Goal: Information Seeking & Learning: Learn about a topic

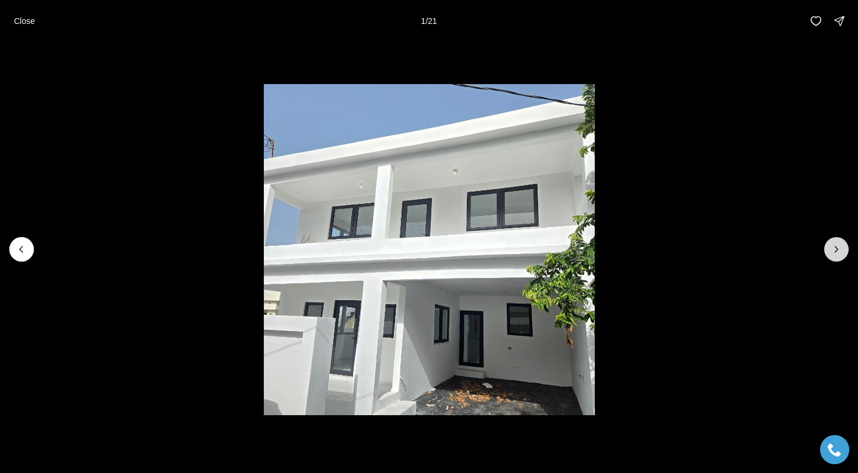
click at [837, 245] on icon "Next slide" at bounding box center [836, 249] width 12 height 12
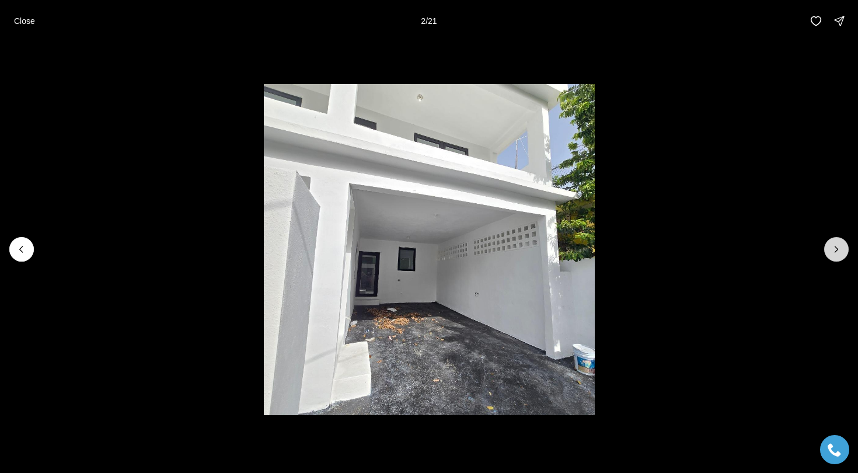
click at [837, 245] on icon "Next slide" at bounding box center [836, 249] width 12 height 12
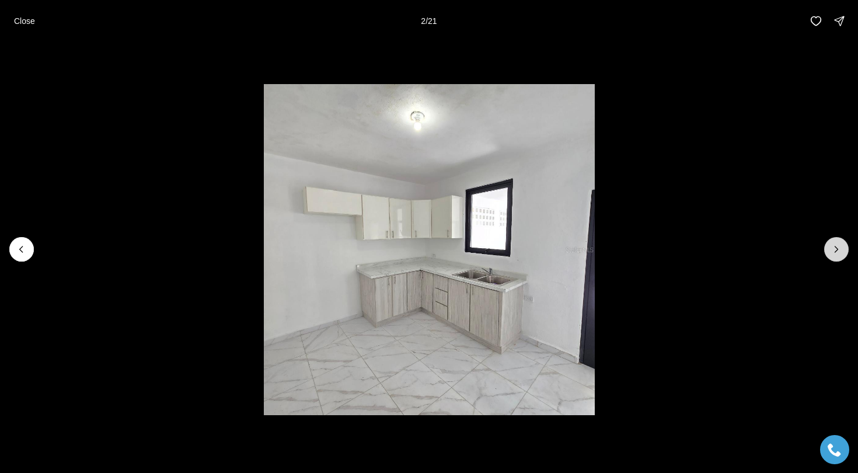
click at [837, 245] on icon "Next slide" at bounding box center [836, 249] width 12 height 12
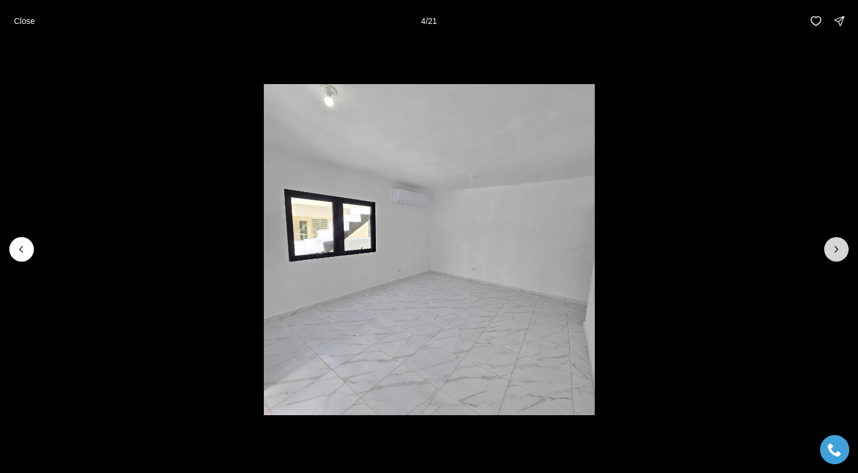
click at [837, 245] on icon "Next slide" at bounding box center [836, 249] width 12 height 12
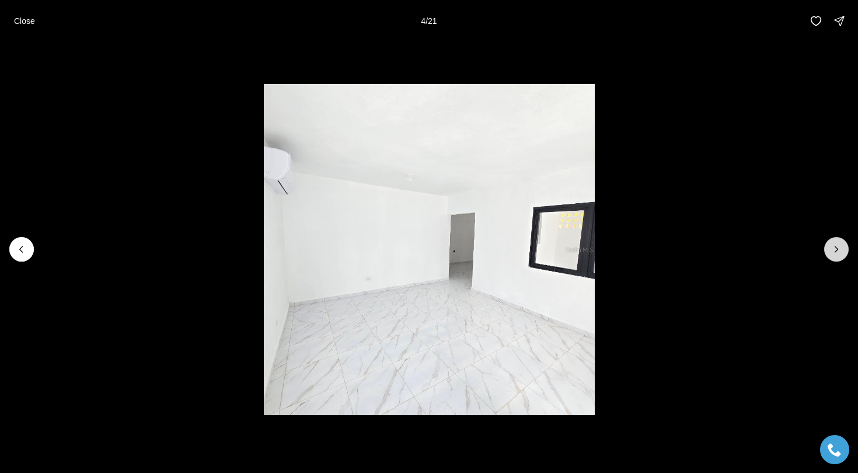
click at [837, 245] on icon "Next slide" at bounding box center [836, 249] width 12 height 12
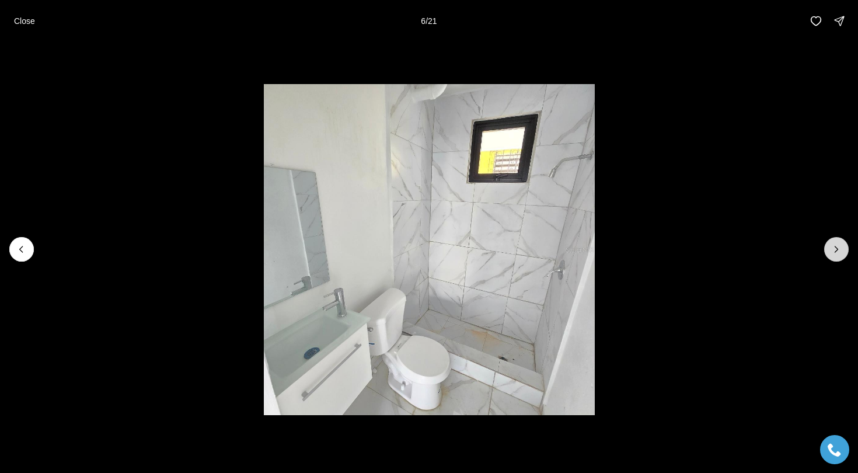
click at [837, 245] on icon "Next slide" at bounding box center [836, 249] width 12 height 12
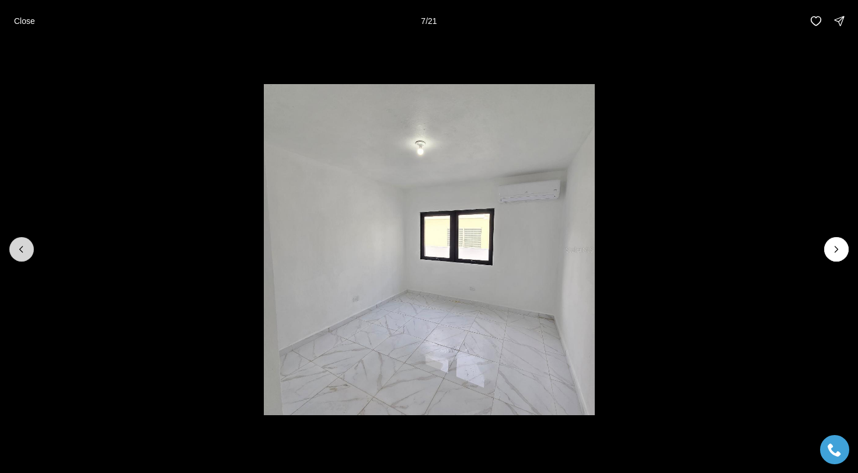
click at [26, 253] on icon "Previous slide" at bounding box center [22, 249] width 12 height 12
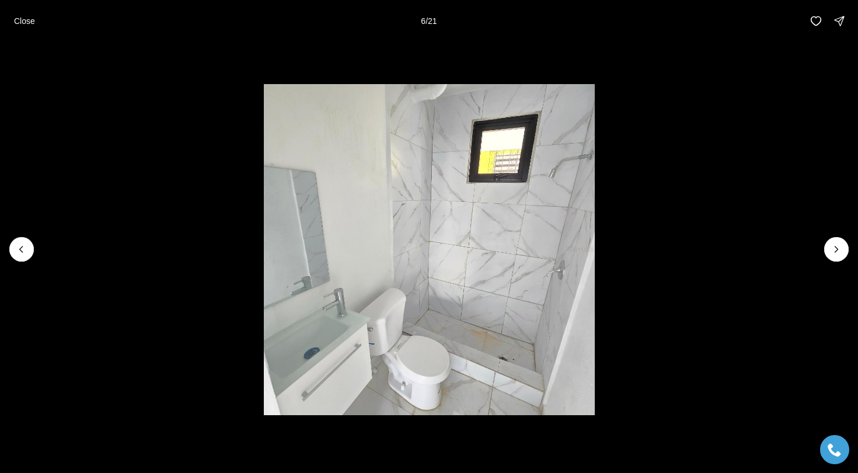
click at [816, 261] on li "6 of 21" at bounding box center [429, 249] width 858 height 414
click at [829, 259] on button "Next slide" at bounding box center [836, 249] width 25 height 25
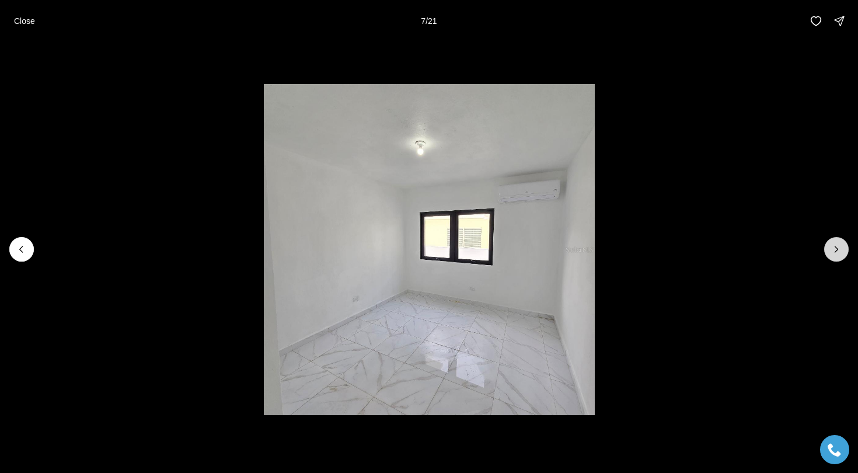
click at [829, 259] on button "Next slide" at bounding box center [836, 249] width 25 height 25
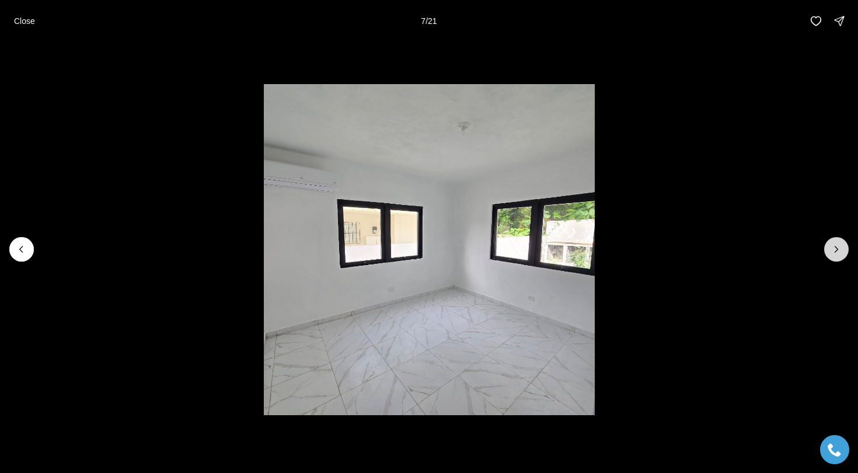
click at [829, 259] on button "Next slide" at bounding box center [836, 249] width 25 height 25
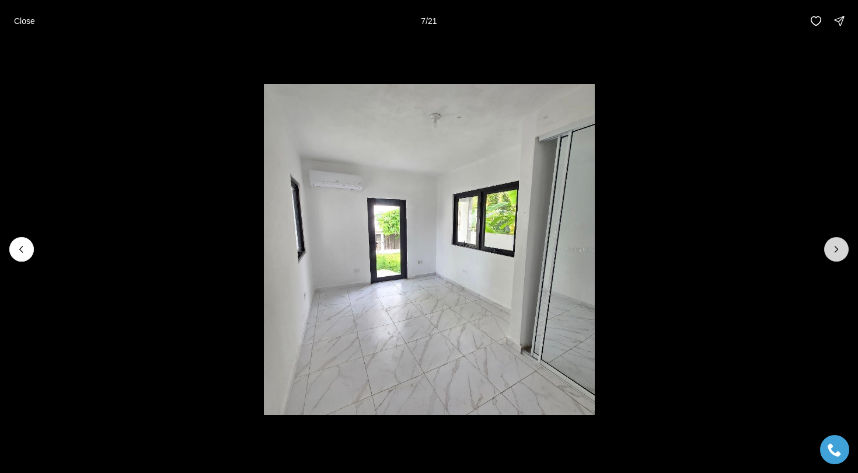
click at [829, 259] on button "Next slide" at bounding box center [836, 249] width 25 height 25
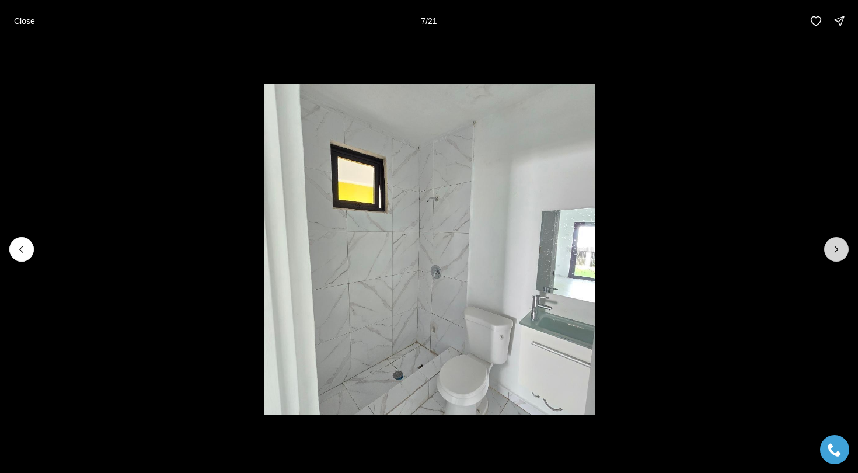
click at [829, 259] on button "Next slide" at bounding box center [836, 249] width 25 height 25
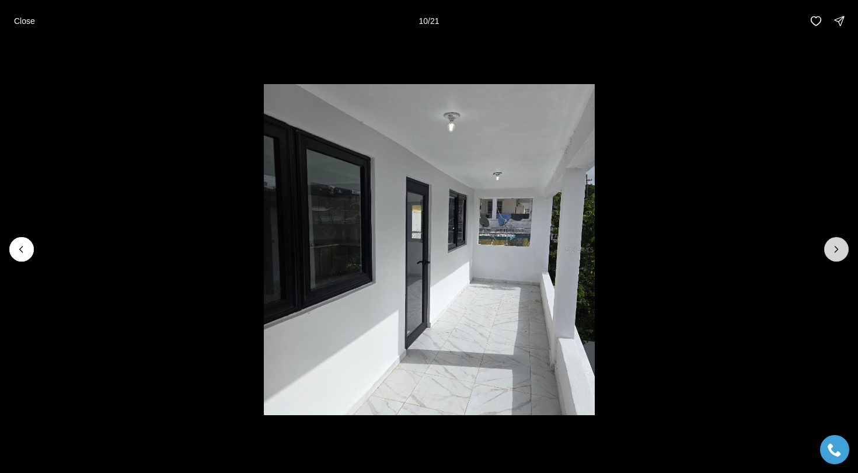
click at [829, 259] on button "Next slide" at bounding box center [836, 249] width 25 height 25
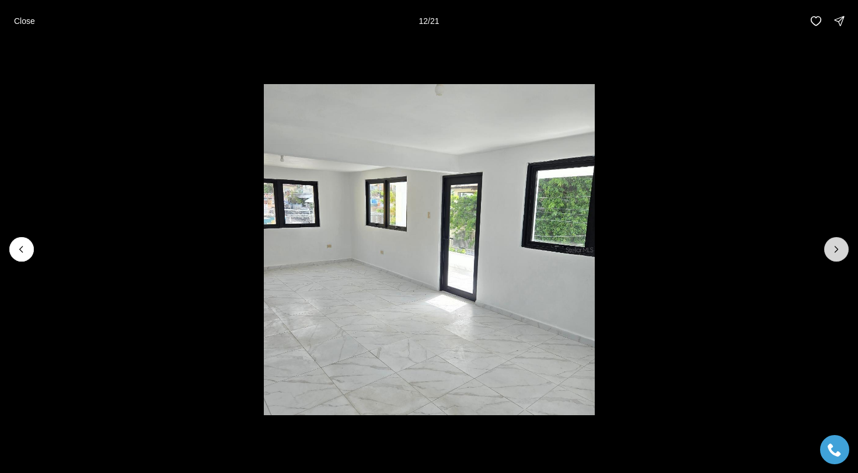
click at [829, 259] on button "Next slide" at bounding box center [836, 249] width 25 height 25
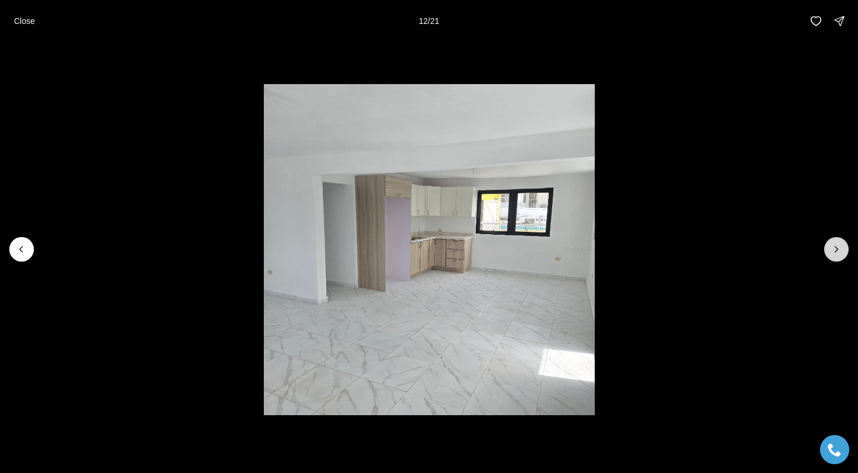
click at [829, 259] on button "Next slide" at bounding box center [836, 249] width 25 height 25
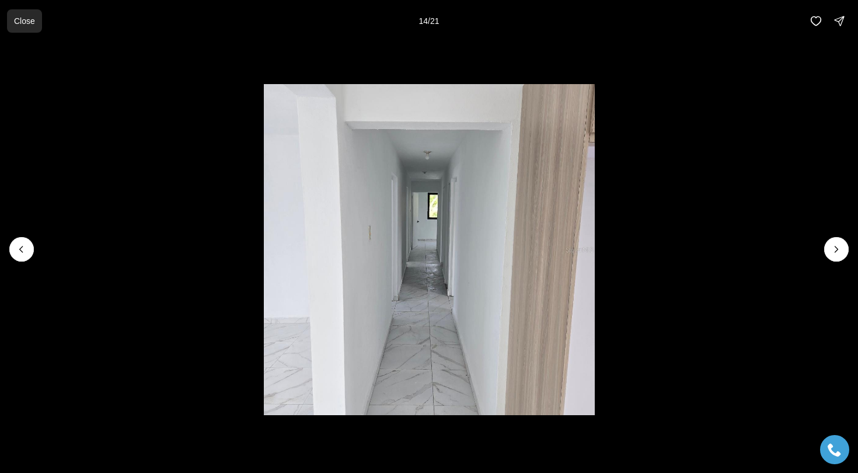
click at [23, 14] on button "Close" at bounding box center [24, 20] width 35 height 23
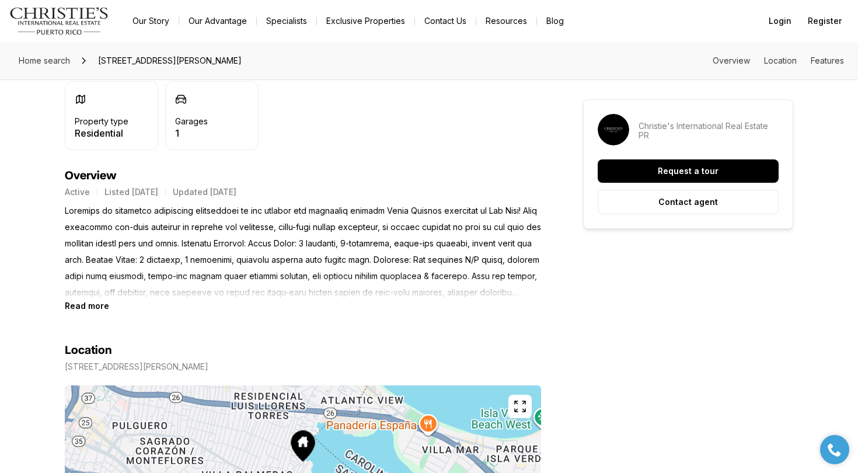
scroll to position [422, 0]
click at [214, 291] on p at bounding box center [303, 253] width 476 height 98
click at [76, 312] on section "Location 319 BELLEVUE SAN JUAN PR, 00901 Copy address" at bounding box center [303, 456] width 476 height 288
click at [76, 306] on b "Read more" at bounding box center [87, 307] width 44 height 10
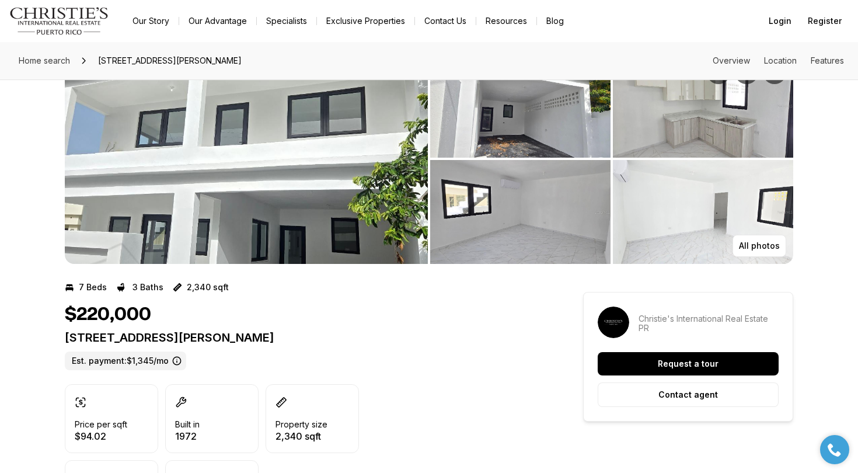
scroll to position [0, 0]
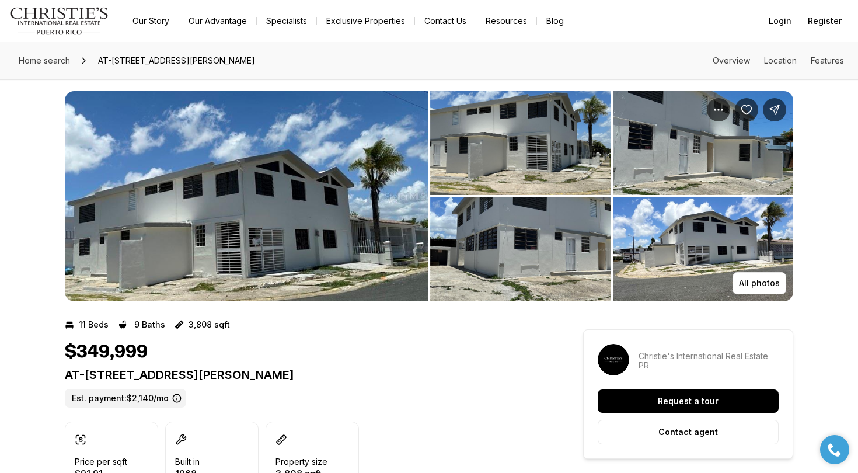
scroll to position [8, 0]
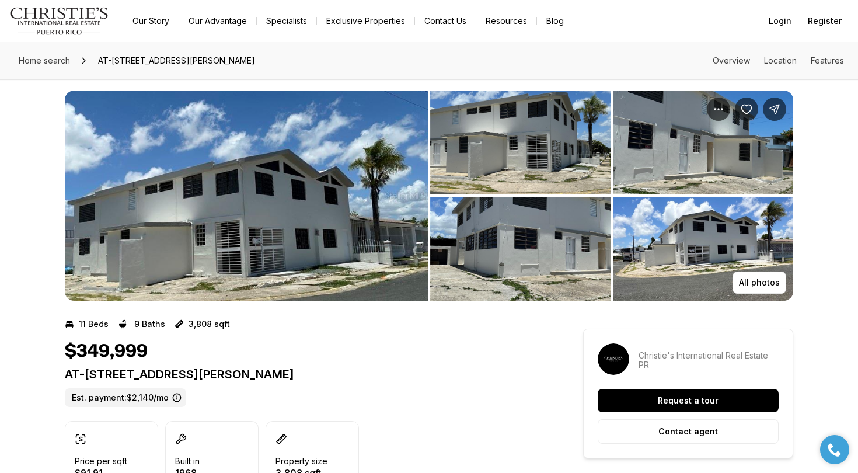
click at [366, 203] on img "View image gallery" at bounding box center [246, 195] width 363 height 210
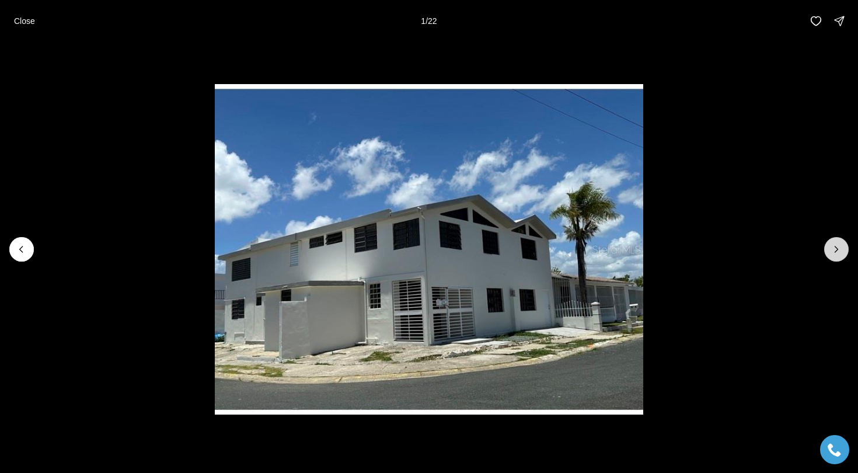
click at [845, 250] on button "Next slide" at bounding box center [836, 249] width 25 height 25
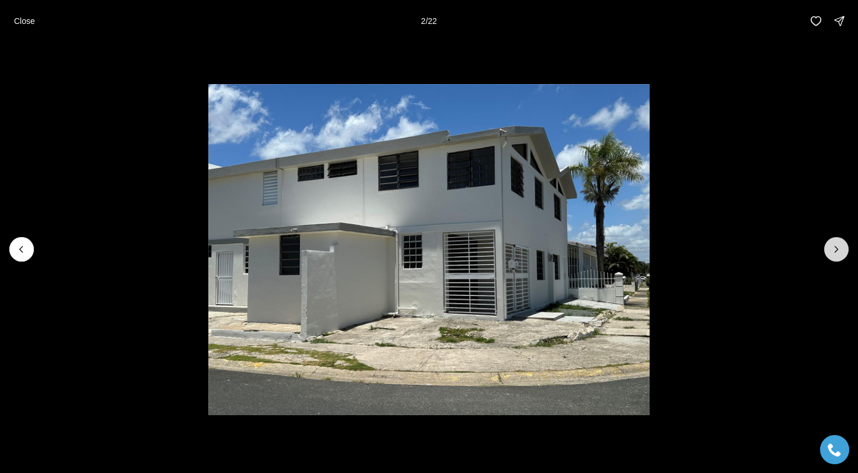
click at [844, 250] on button "Next slide" at bounding box center [836, 249] width 25 height 25
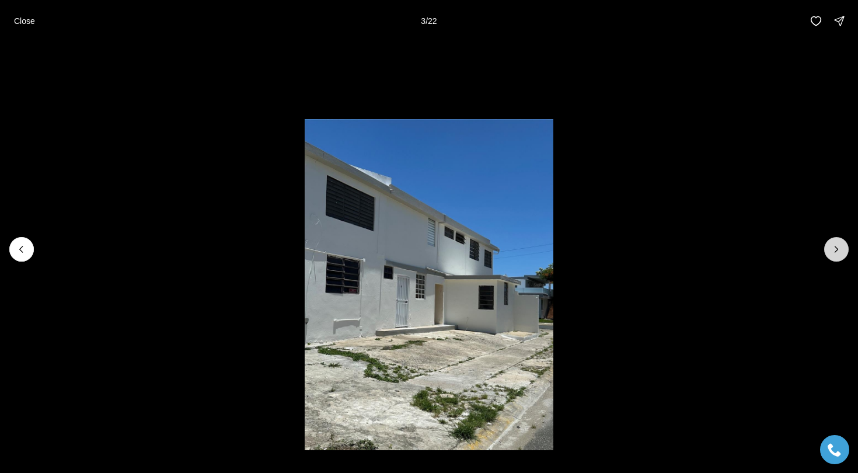
click at [844, 250] on button "Next slide" at bounding box center [836, 249] width 25 height 25
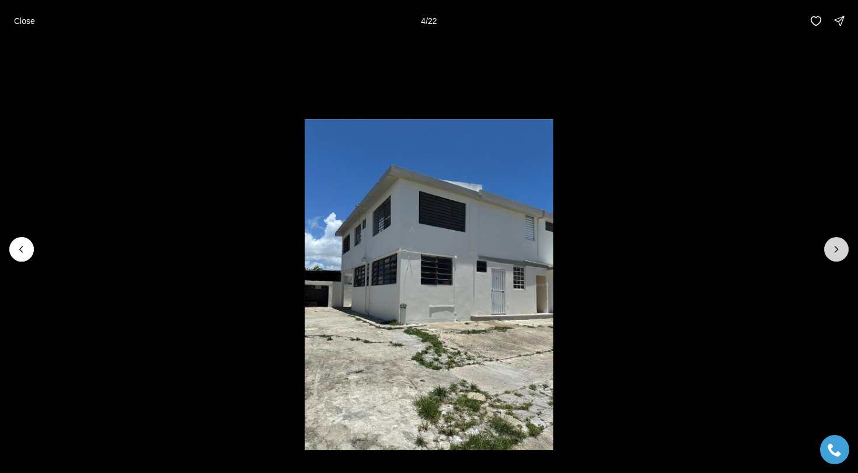
click at [844, 250] on button "Next slide" at bounding box center [836, 249] width 25 height 25
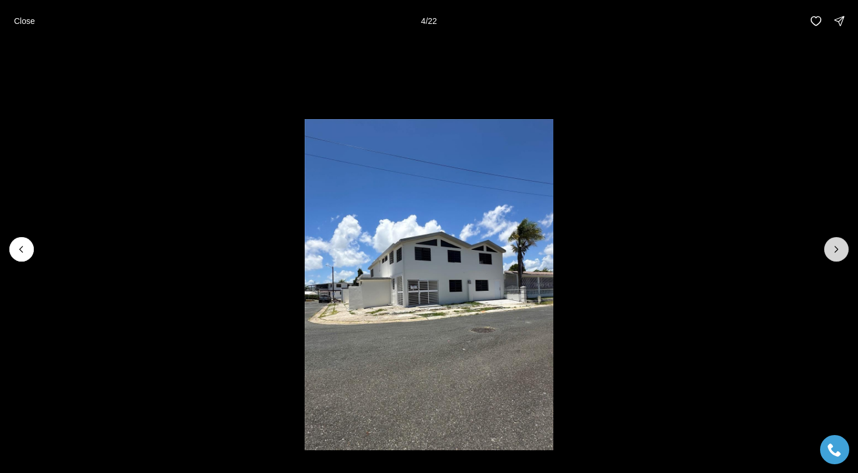
click at [844, 250] on button "Next slide" at bounding box center [836, 249] width 25 height 25
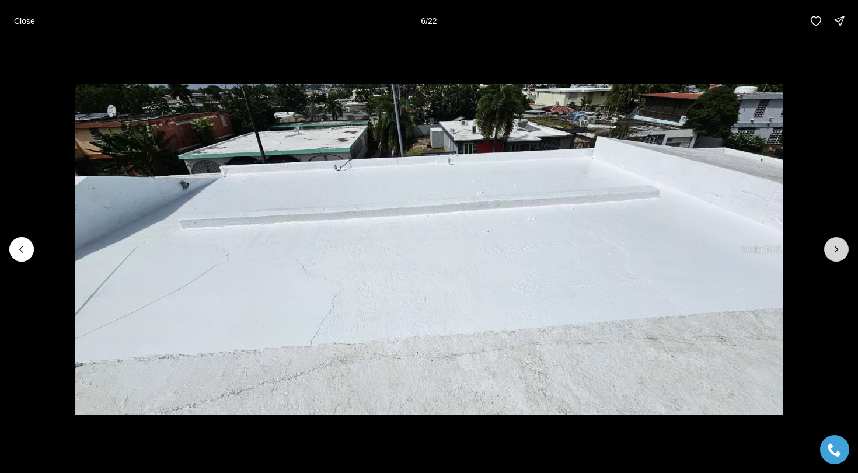
click at [843, 250] on button "Next slide" at bounding box center [836, 249] width 25 height 25
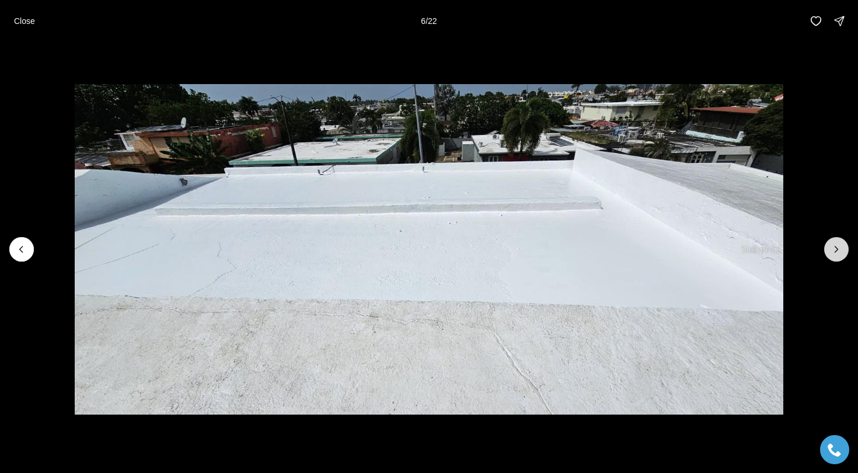
click at [843, 250] on button "Next slide" at bounding box center [836, 249] width 25 height 25
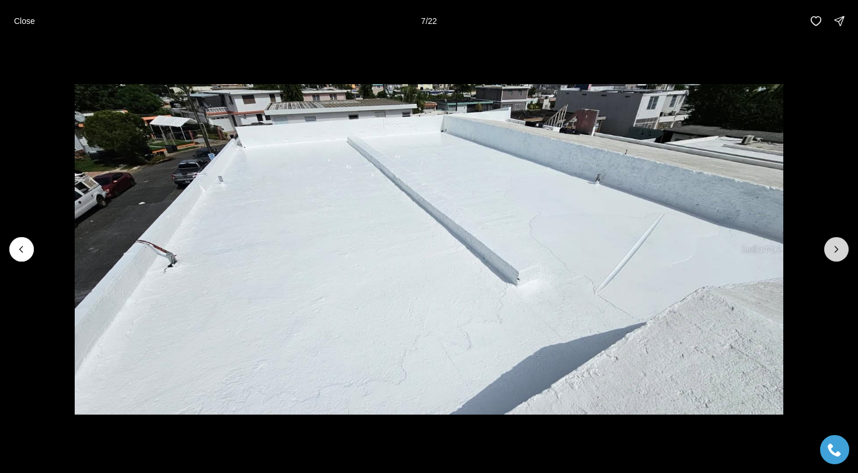
click at [843, 250] on button "Next slide" at bounding box center [836, 249] width 25 height 25
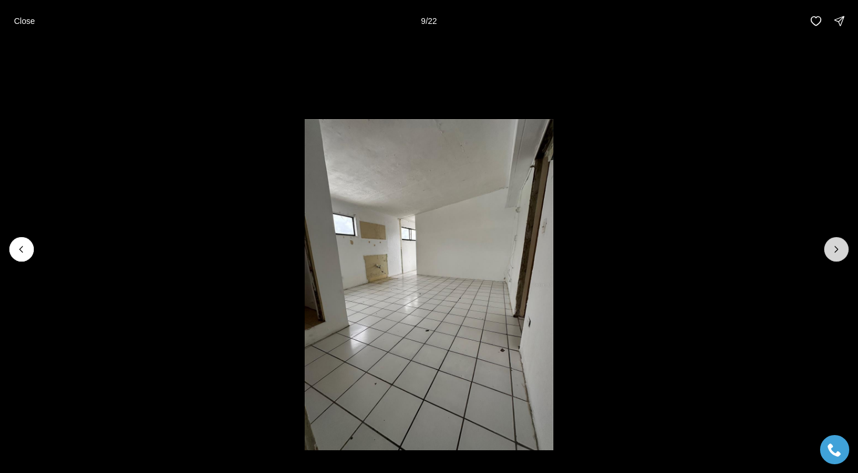
click at [843, 250] on button "Next slide" at bounding box center [836, 249] width 25 height 25
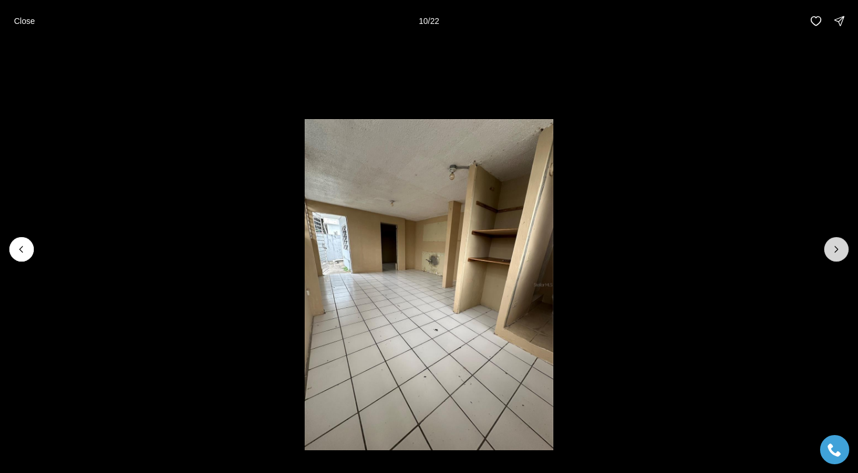
click at [843, 250] on button "Next slide" at bounding box center [836, 249] width 25 height 25
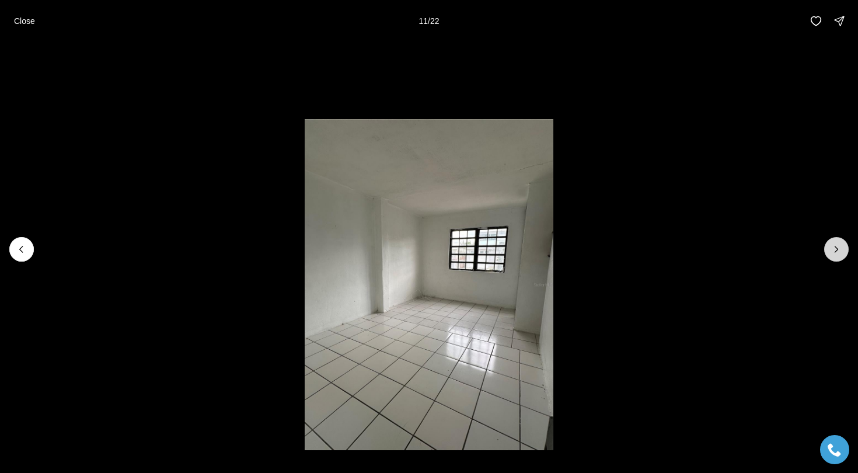
click at [842, 250] on button "Next slide" at bounding box center [836, 249] width 25 height 25
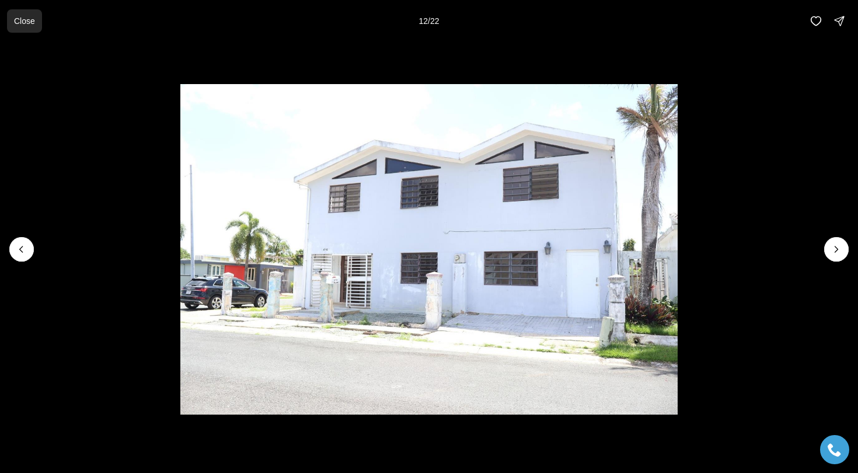
click at [32, 17] on p "Close" at bounding box center [24, 20] width 21 height 9
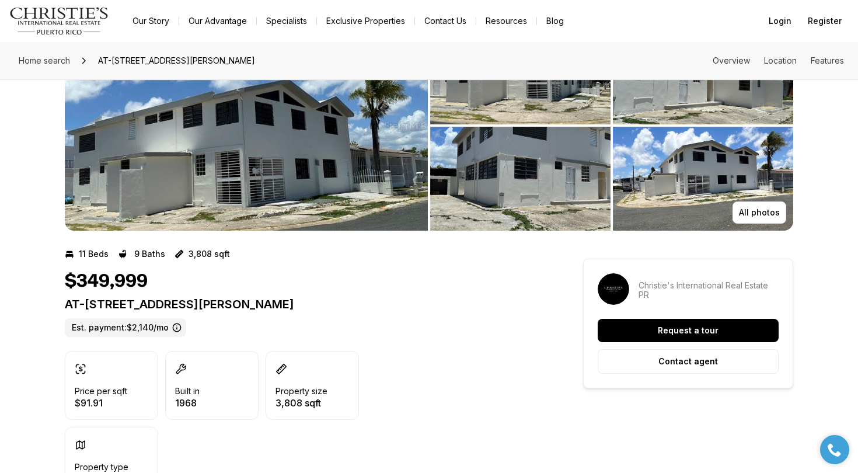
scroll to position [74, 0]
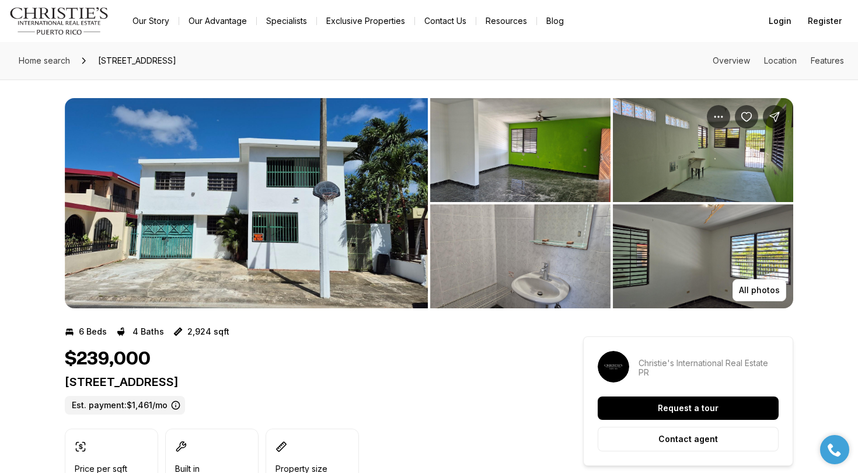
click at [453, 261] on img "View image gallery" at bounding box center [520, 256] width 180 height 104
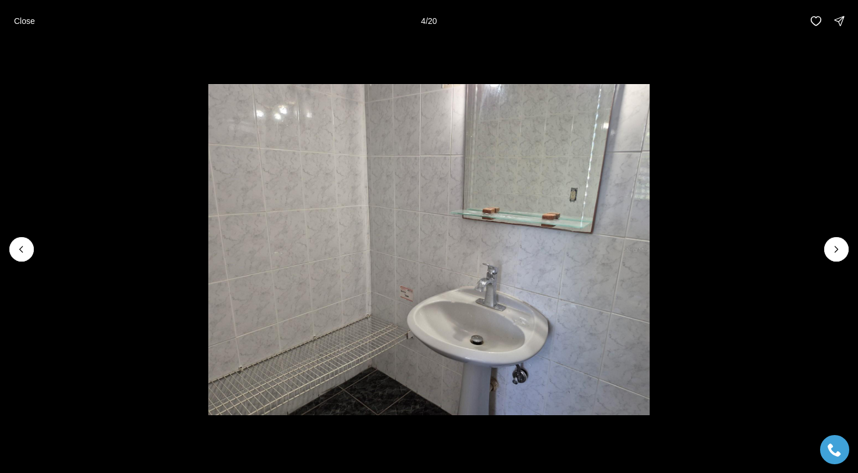
click at [16, 21] on p "Close" at bounding box center [24, 20] width 21 height 9
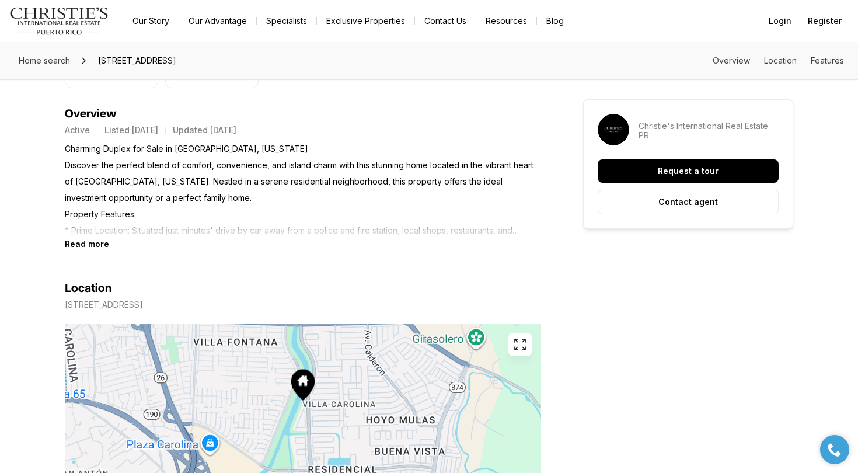
scroll to position [480, 0]
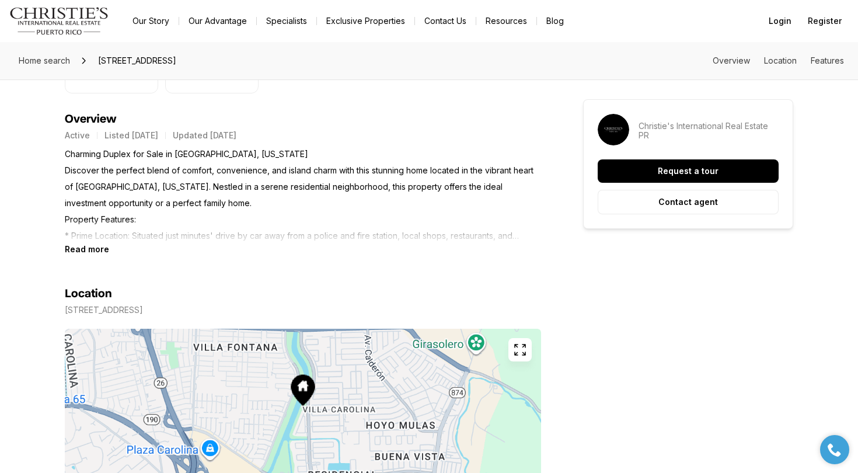
click at [181, 242] on p "Charming Duplex for Sale in Carolina, Puerto Rico Discover the perfect blend of…" at bounding box center [303, 195] width 476 height 98
click at [84, 243] on p "Charming Duplex for Sale in Carolina, Puerto Rico Discover the perfect blend of…" at bounding box center [303, 195] width 476 height 98
click at [83, 254] on section "Location 115-A17 CALLE 73 CAROLINA PR, 00979 Copy address" at bounding box center [303, 398] width 476 height 288
click at [80, 244] on b "Read more" at bounding box center [87, 249] width 44 height 10
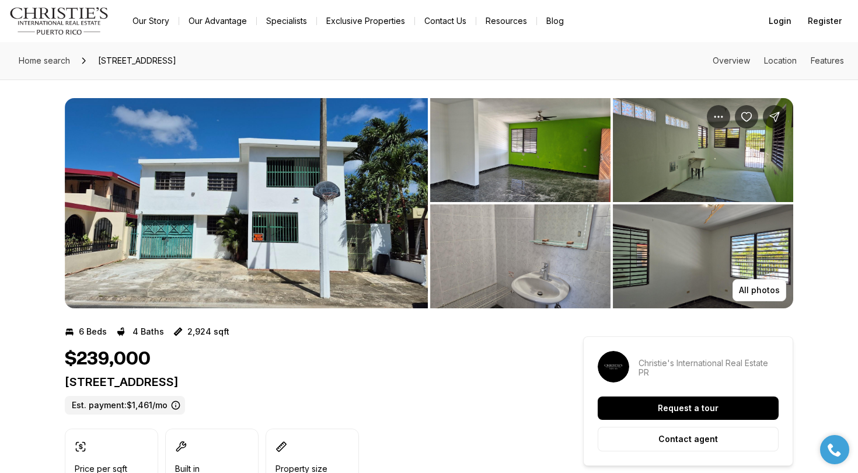
scroll to position [0, 0]
click at [96, 216] on img "View image gallery" at bounding box center [246, 203] width 363 height 210
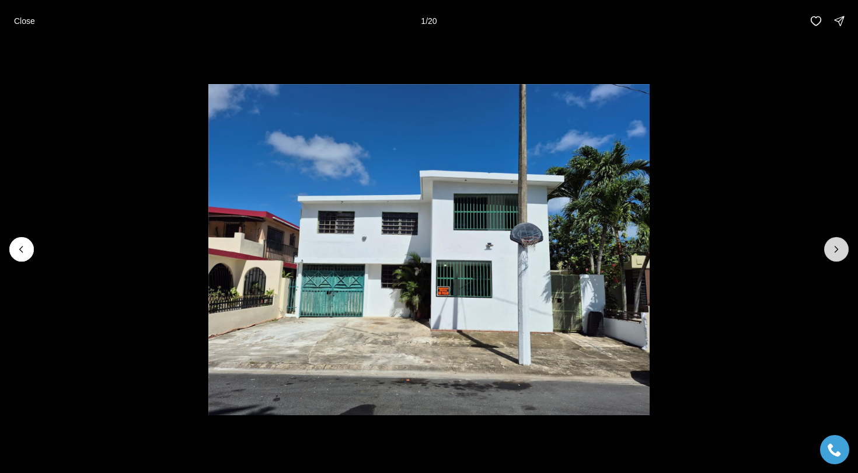
click at [836, 255] on button "Next slide" at bounding box center [836, 249] width 25 height 25
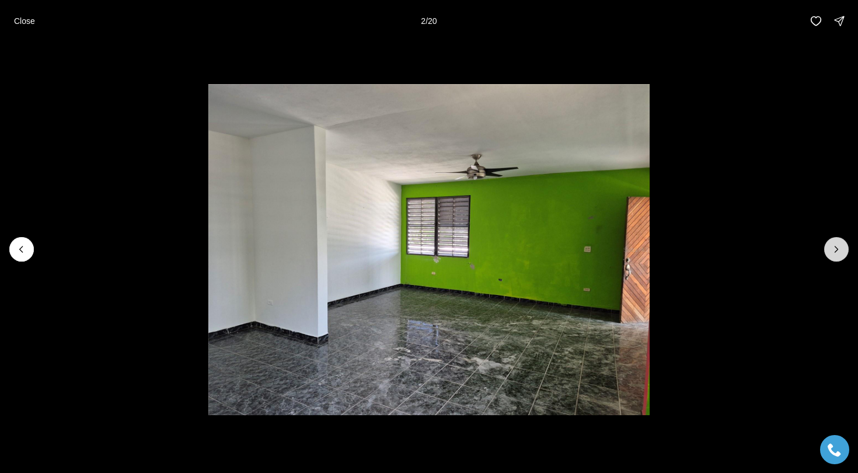
click at [836, 255] on button "Next slide" at bounding box center [836, 249] width 25 height 25
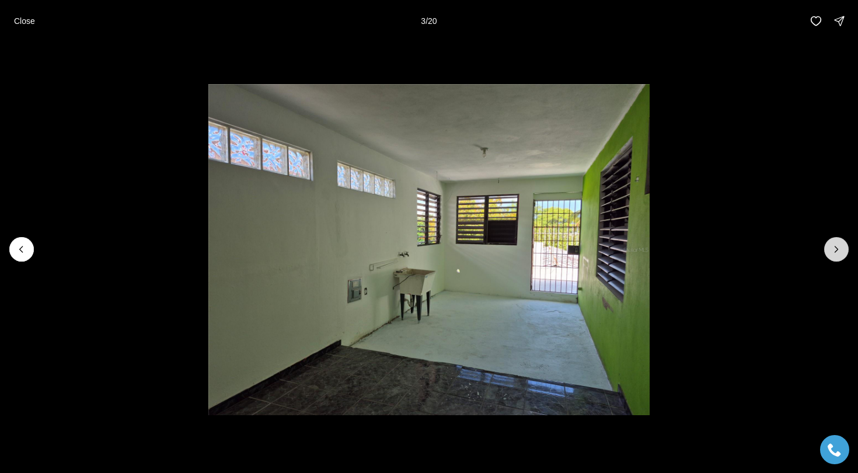
click at [836, 255] on button "Next slide" at bounding box center [836, 249] width 25 height 25
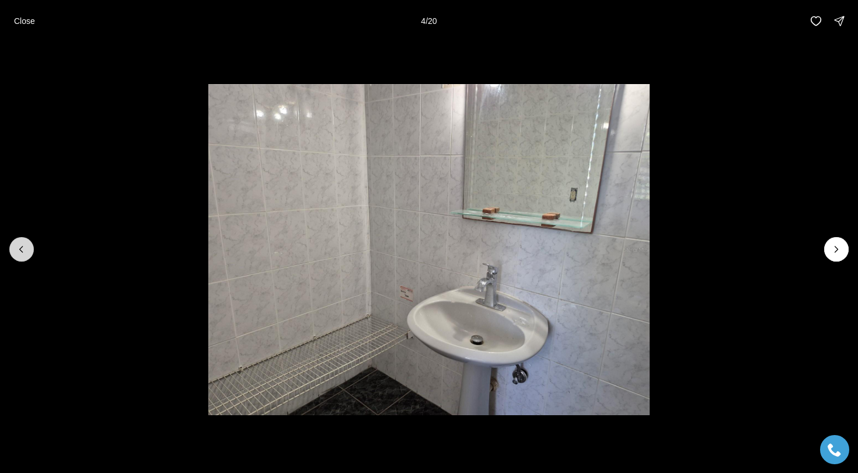
click at [16, 252] on icon "Previous slide" at bounding box center [22, 249] width 12 height 12
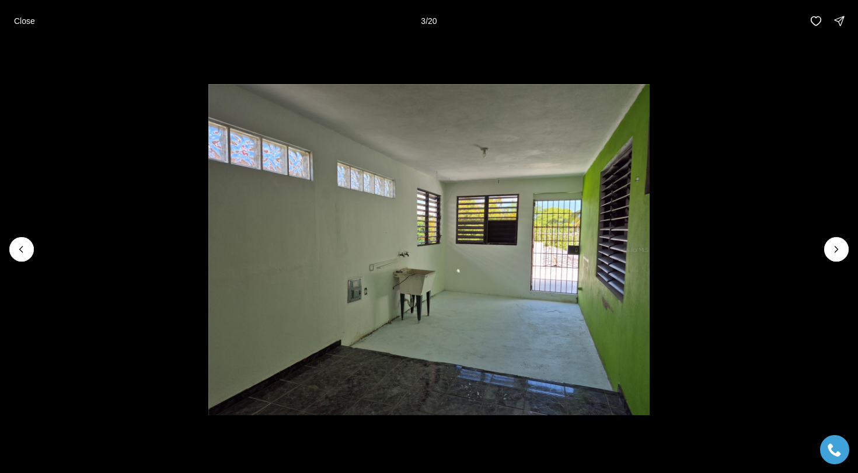
click at [847, 255] on li "3 of 20" at bounding box center [429, 249] width 858 height 414
click at [841, 249] on icon "Next slide" at bounding box center [836, 249] width 12 height 12
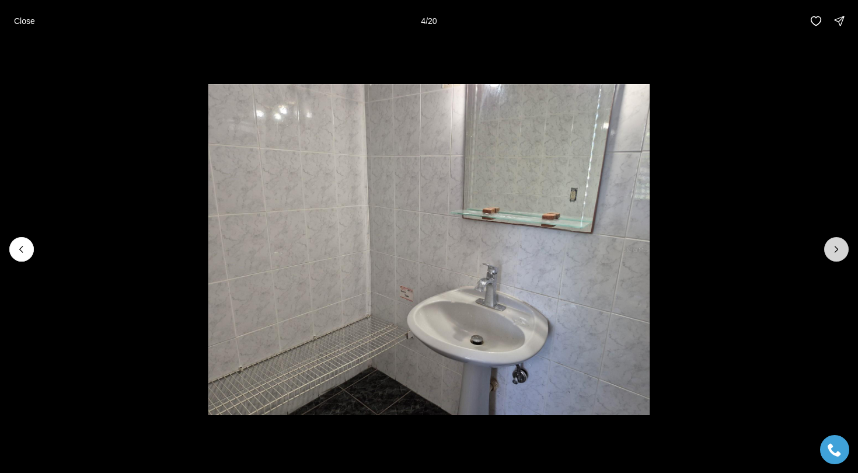
click at [838, 249] on icon "Next slide" at bounding box center [836, 249] width 12 height 12
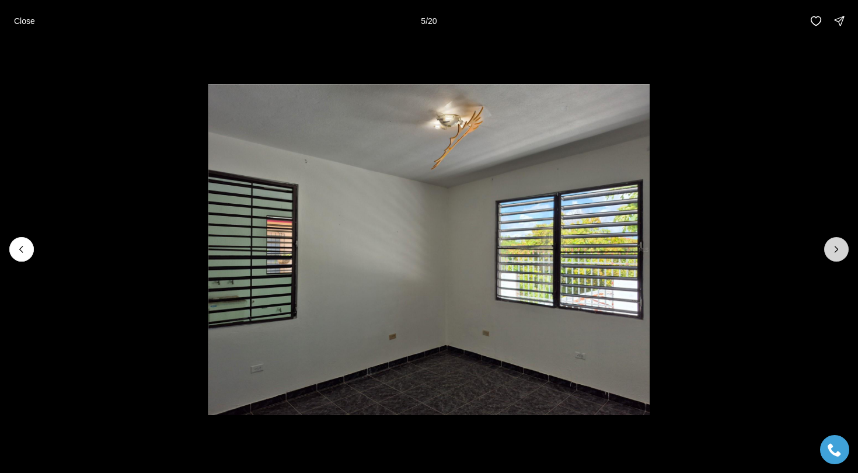
click at [837, 249] on icon "Next slide" at bounding box center [836, 249] width 3 height 6
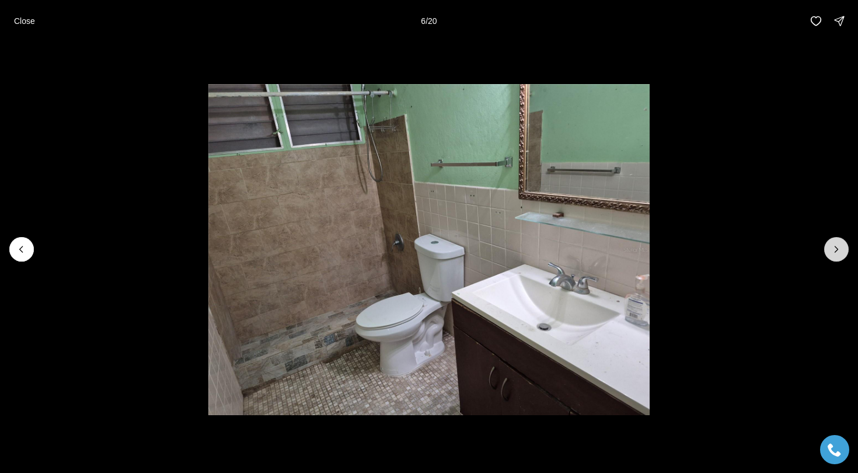
click at [837, 249] on icon "Next slide" at bounding box center [836, 249] width 3 height 6
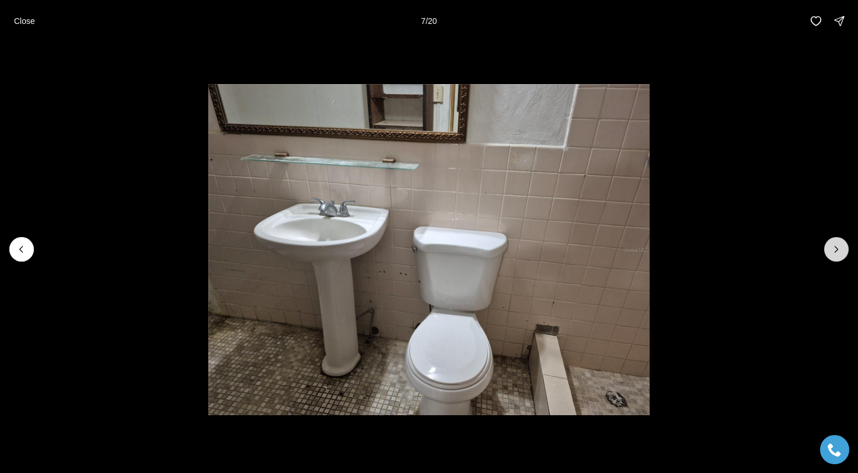
click at [837, 249] on icon "Next slide" at bounding box center [836, 249] width 3 height 6
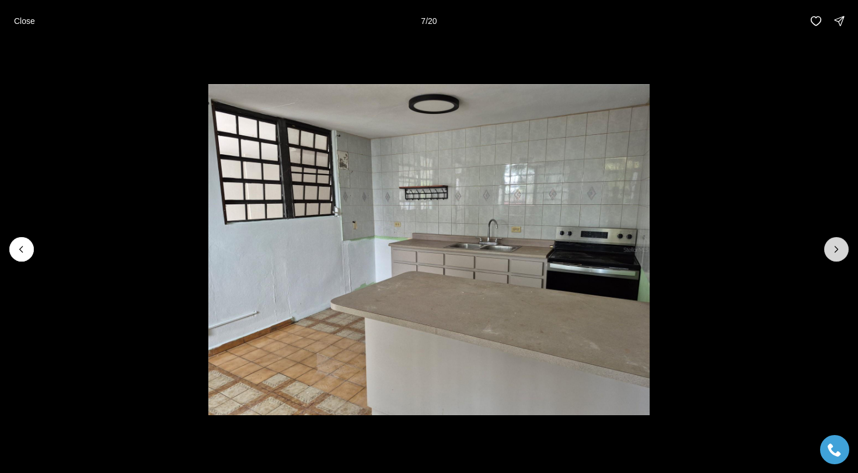
click at [837, 249] on icon "Next slide" at bounding box center [836, 249] width 3 height 6
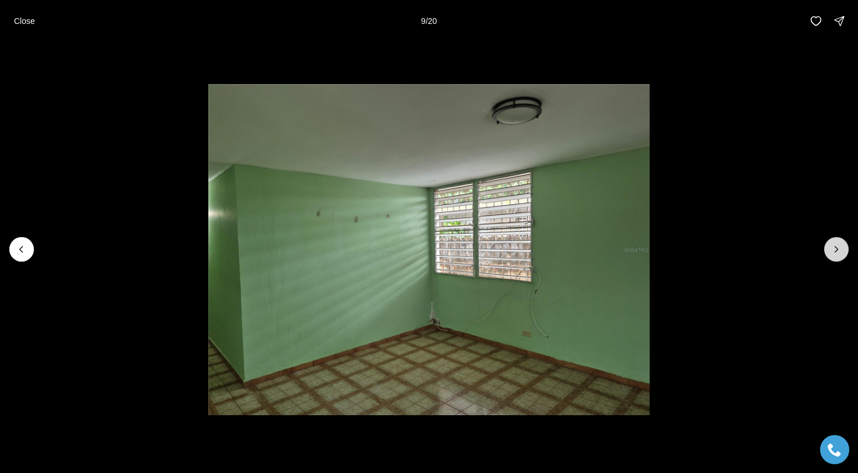
click at [837, 249] on icon "Next slide" at bounding box center [836, 249] width 3 height 6
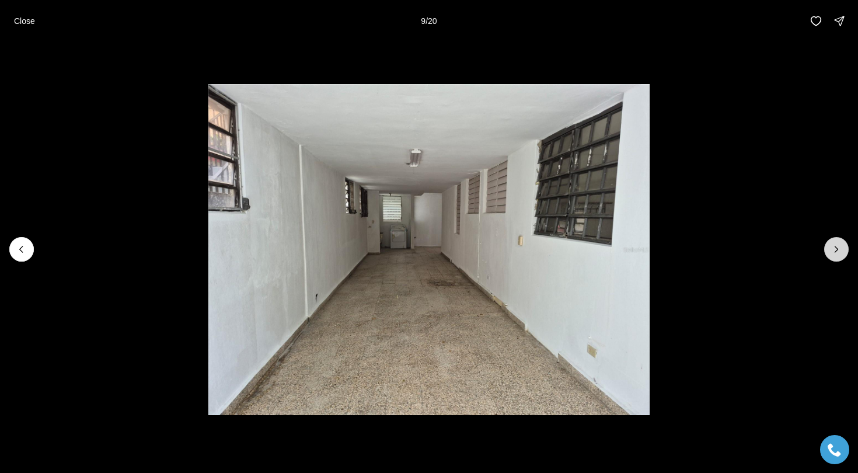
click at [837, 249] on icon "Next slide" at bounding box center [836, 249] width 3 height 6
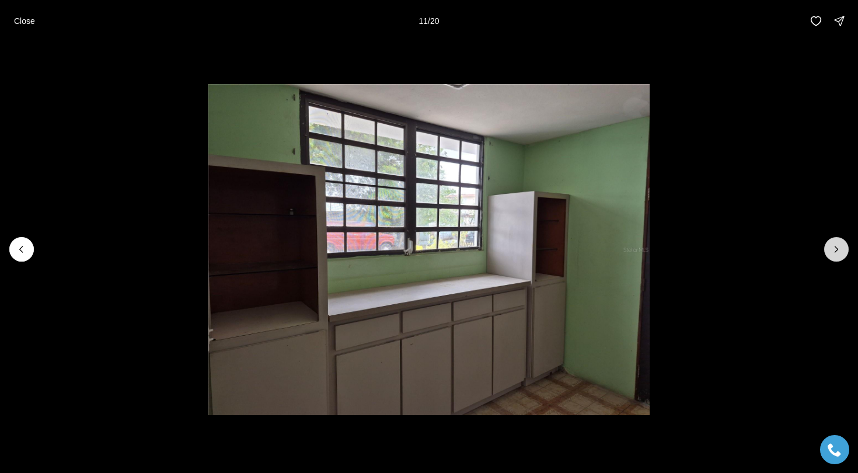
click at [837, 249] on icon "Next slide" at bounding box center [836, 249] width 3 height 6
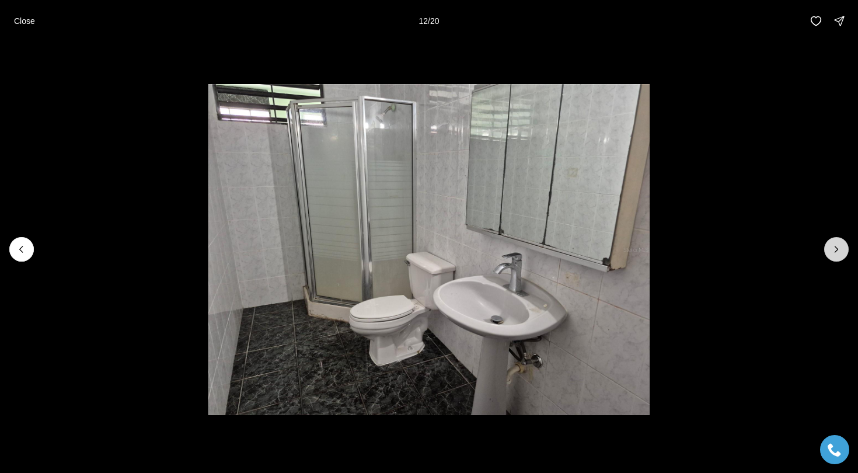
click at [837, 249] on icon "Next slide" at bounding box center [836, 249] width 3 height 6
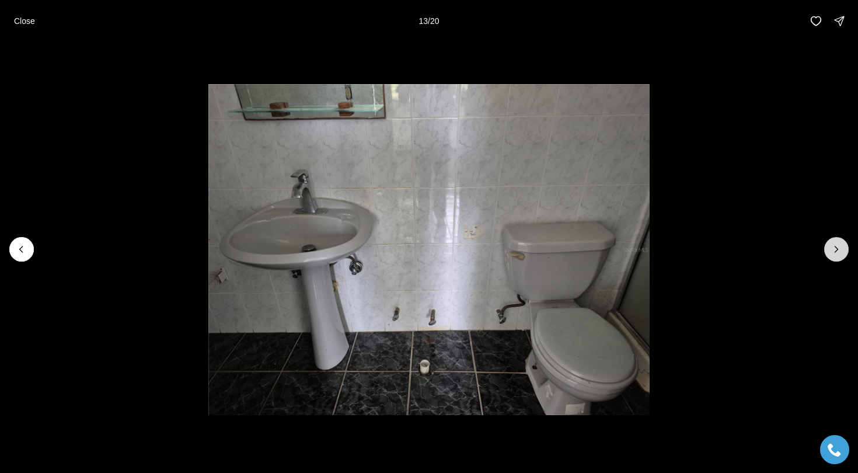
click at [837, 249] on icon "Next slide" at bounding box center [836, 249] width 3 height 6
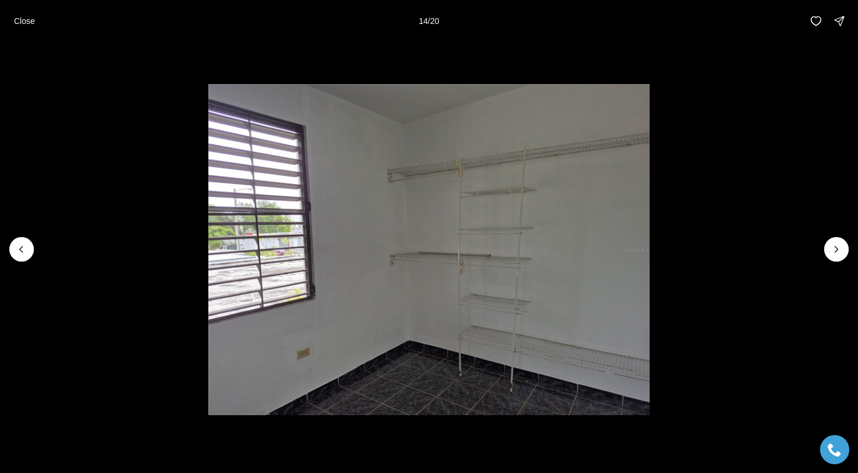
click at [0, 15] on div "Close 14 / 20" at bounding box center [429, 21] width 858 height 42
click at [18, 15] on button "Close" at bounding box center [24, 20] width 35 height 23
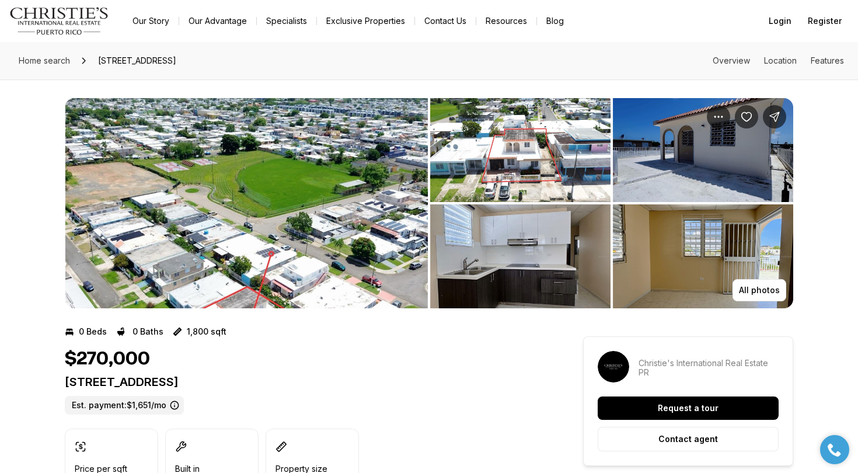
click at [320, 144] on img "View image gallery" at bounding box center [246, 203] width 363 height 210
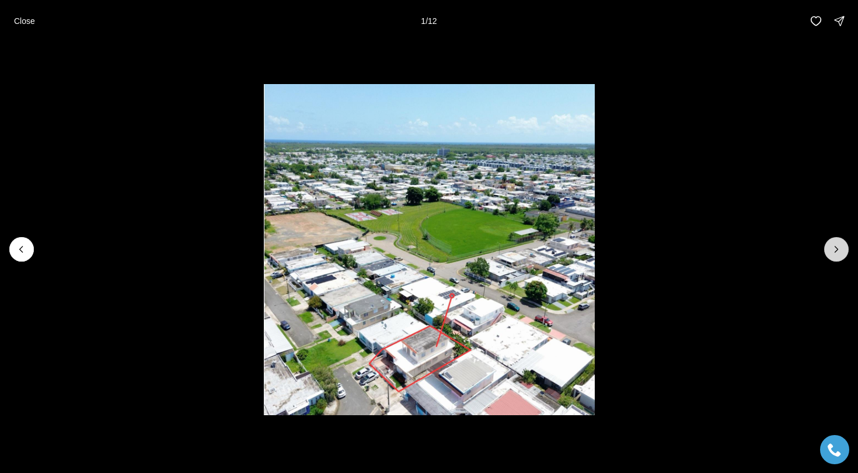
click at [837, 253] on icon "Next slide" at bounding box center [836, 249] width 12 height 12
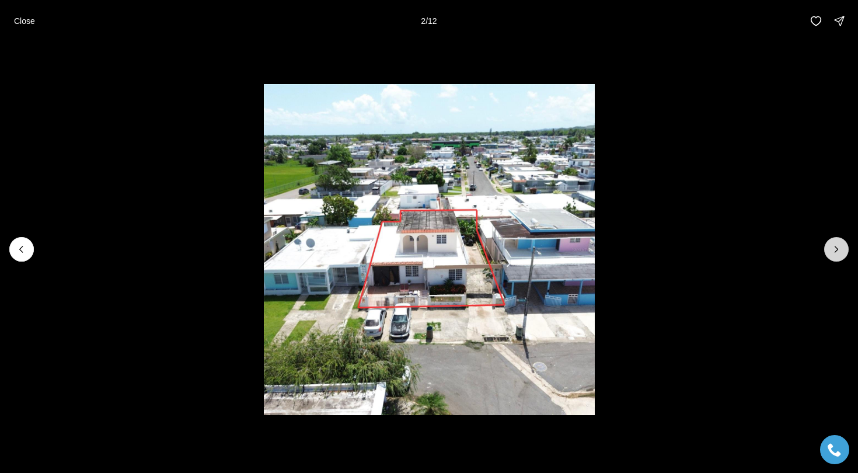
click at [837, 253] on icon "Next slide" at bounding box center [836, 249] width 12 height 12
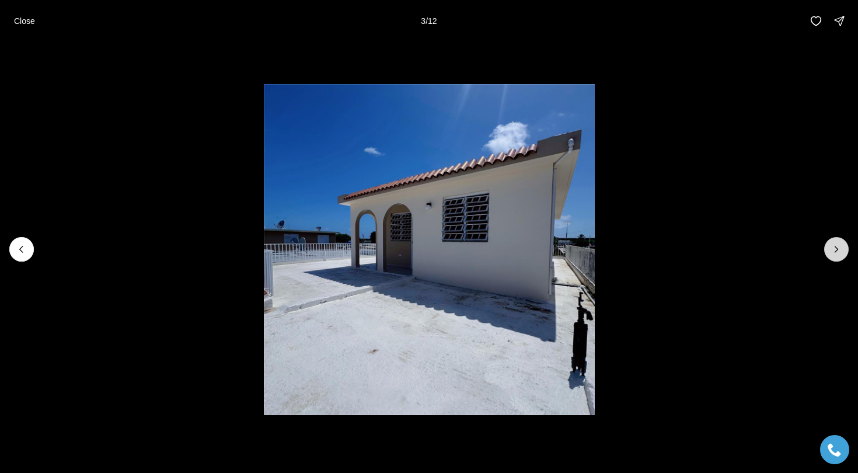
click at [837, 253] on icon "Next slide" at bounding box center [836, 249] width 12 height 12
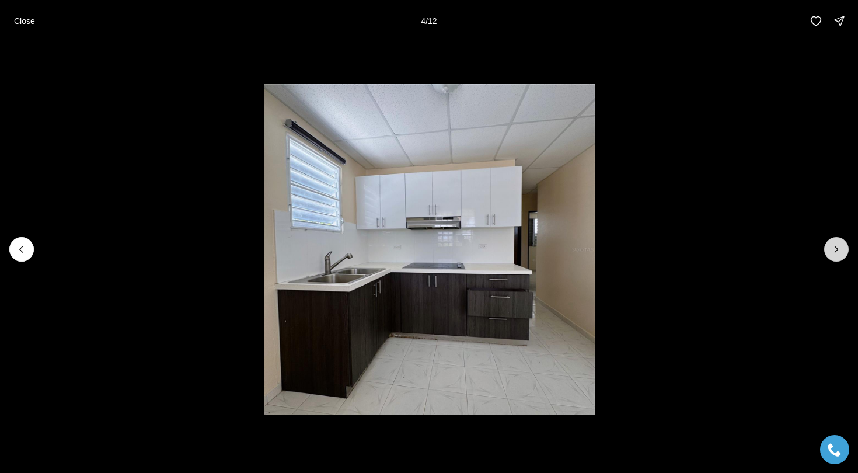
click at [837, 252] on icon "Next slide" at bounding box center [836, 249] width 12 height 12
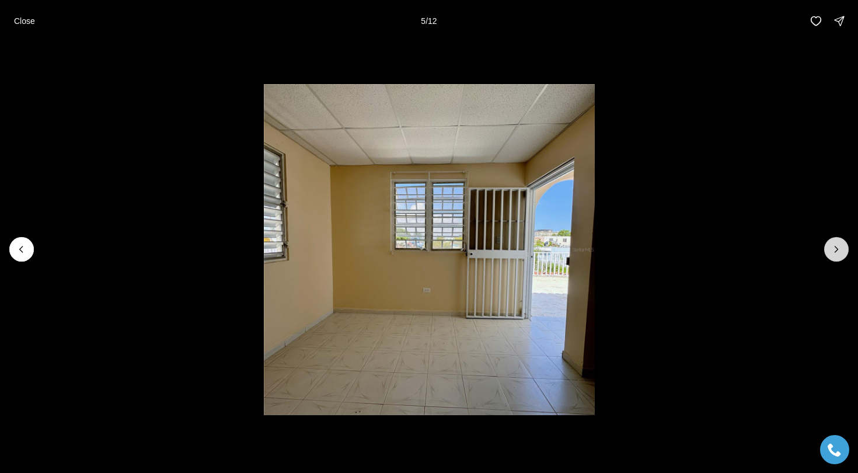
click at [836, 252] on icon "Next slide" at bounding box center [836, 249] width 12 height 12
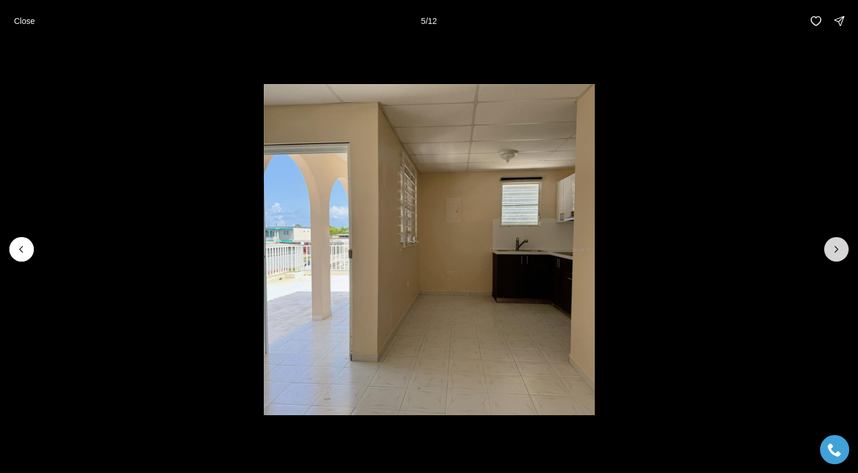
click at [836, 252] on icon "Next slide" at bounding box center [836, 249] width 12 height 12
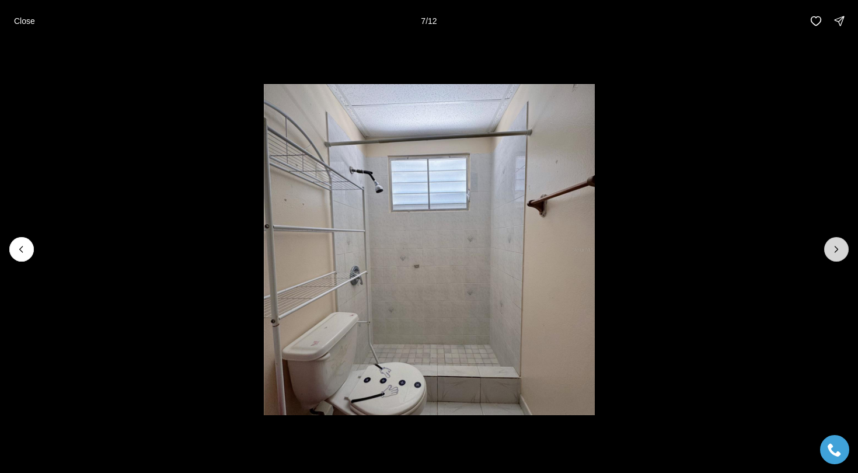
click at [836, 252] on icon "Next slide" at bounding box center [836, 249] width 3 height 6
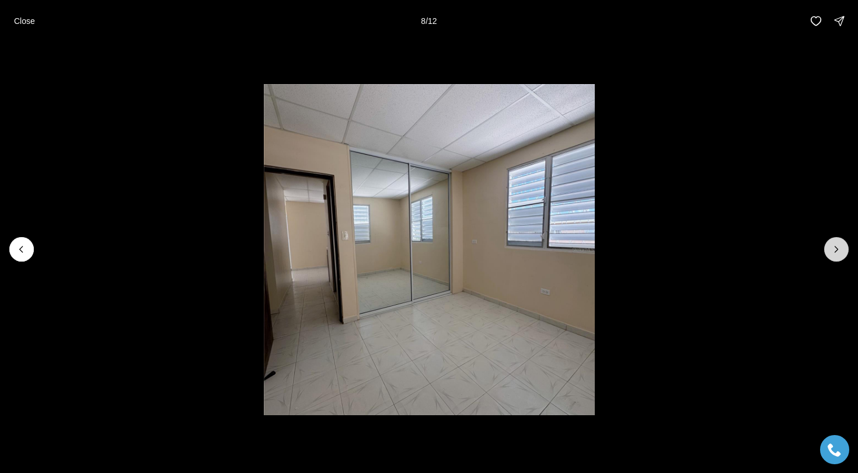
click at [836, 252] on icon "Next slide" at bounding box center [836, 249] width 3 height 6
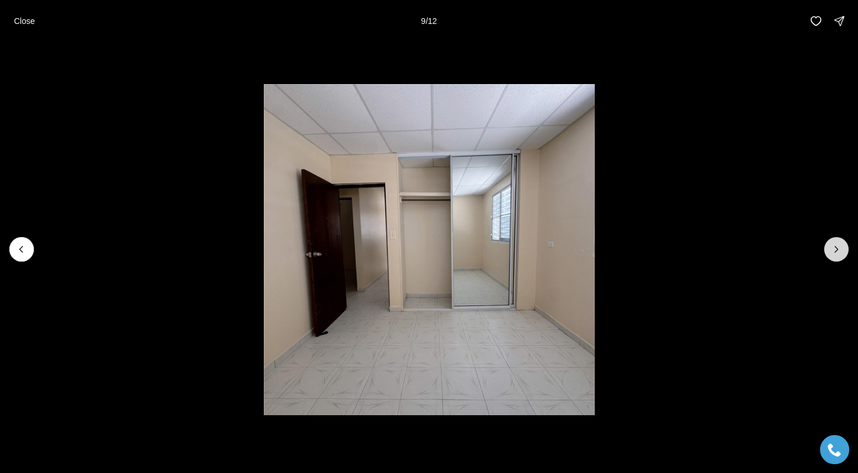
click at [835, 252] on icon "Next slide" at bounding box center [836, 249] width 3 height 6
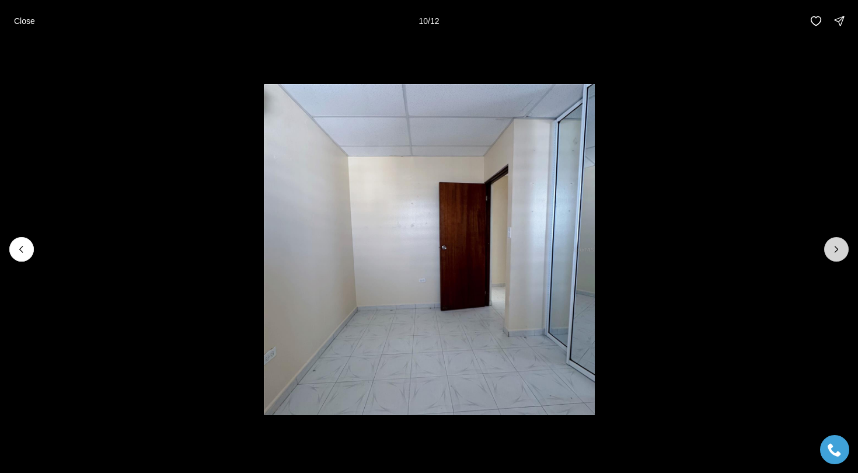
click at [834, 252] on icon "Next slide" at bounding box center [836, 249] width 12 height 12
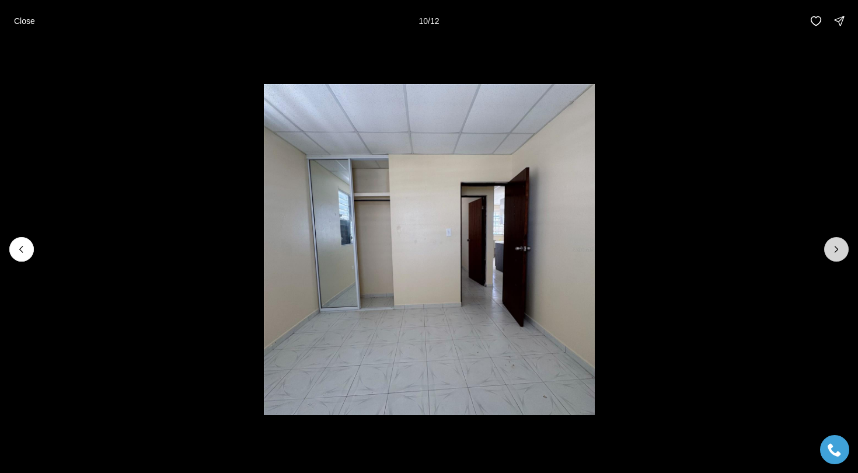
click at [834, 252] on icon "Next slide" at bounding box center [836, 249] width 12 height 12
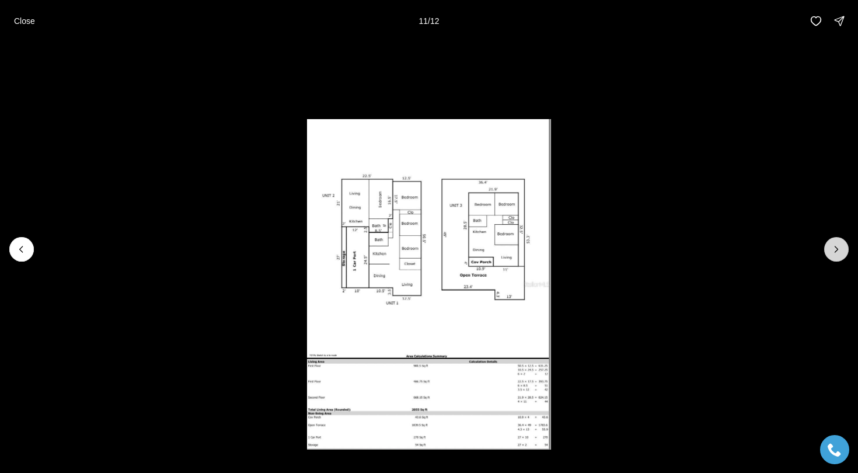
click at [834, 252] on icon "Next slide" at bounding box center [836, 249] width 12 height 12
click at [834, 252] on div at bounding box center [836, 249] width 25 height 25
click at [23, 21] on p "Close" at bounding box center [24, 20] width 21 height 9
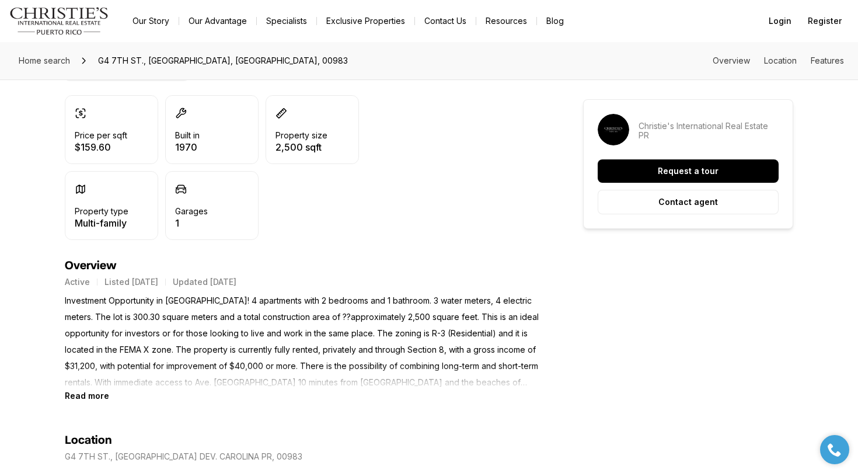
scroll to position [378, 0]
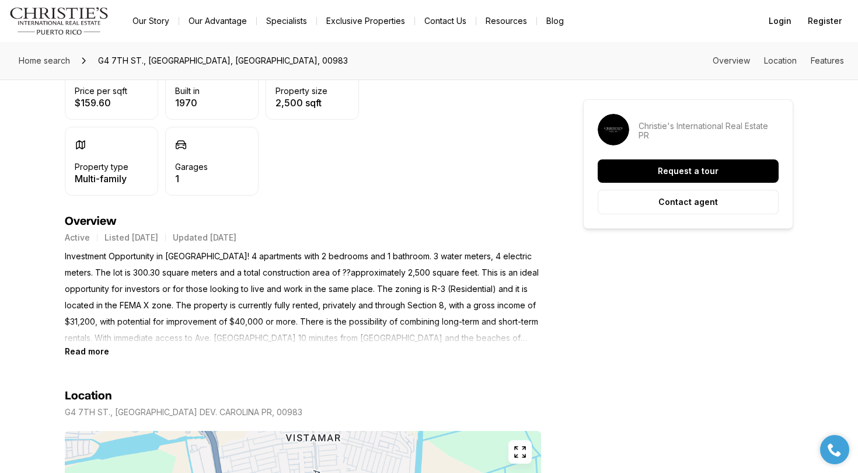
click at [147, 316] on p "Investment Opportunity in [GEOGRAPHIC_DATA]! 4 apartments with 2 bedrooms and 1…" at bounding box center [303, 297] width 476 height 98
click at [103, 351] on b "Read more" at bounding box center [87, 351] width 44 height 10
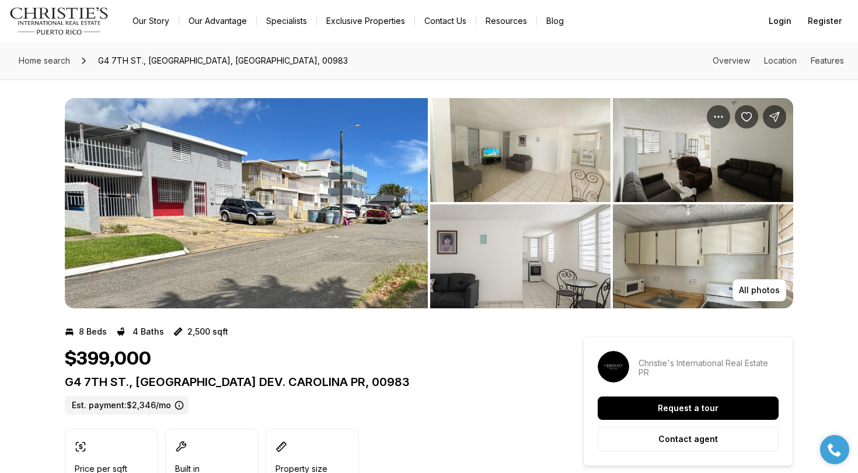
scroll to position [0, 0]
click at [135, 318] on section "8 Beds 4 Baths 2,500 sqft $399,000 G4 [GEOGRAPHIC_DATA] DEV. CAROLINA PR, 00983…" at bounding box center [303, 450] width 476 height 284
click at [192, 256] on img "View image gallery" at bounding box center [246, 203] width 363 height 210
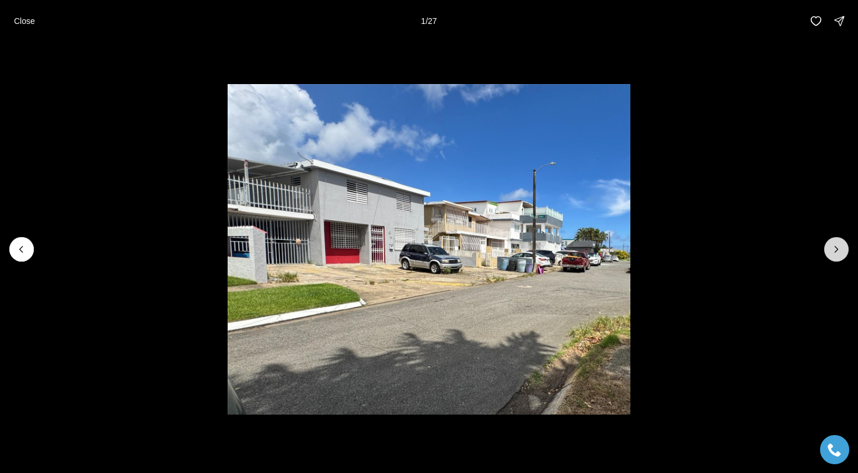
click at [837, 242] on button "Next slide" at bounding box center [836, 249] width 25 height 25
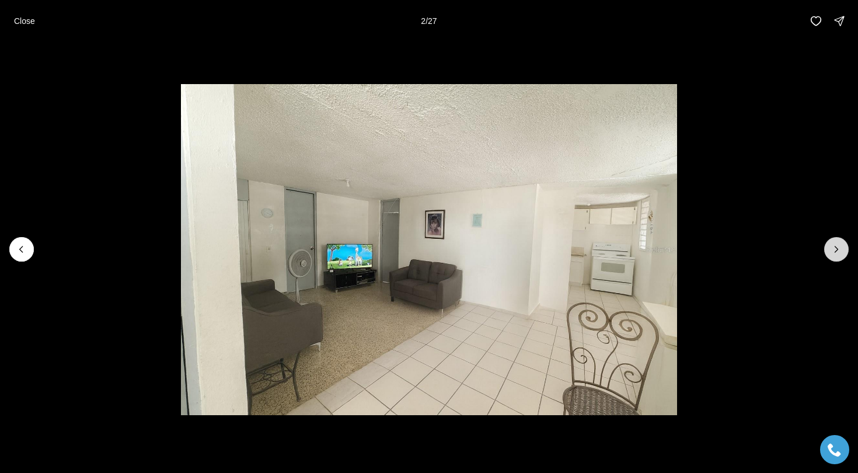
click at [835, 246] on icon "Next slide" at bounding box center [836, 249] width 3 height 6
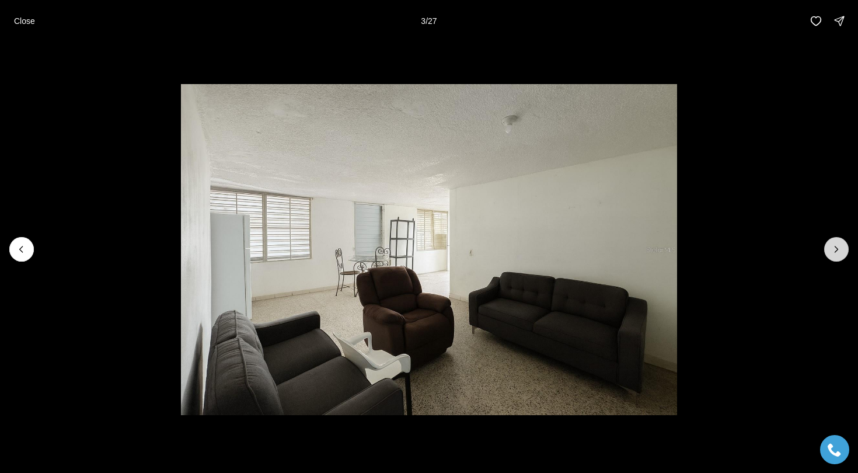
click at [835, 246] on icon "Next slide" at bounding box center [836, 249] width 3 height 6
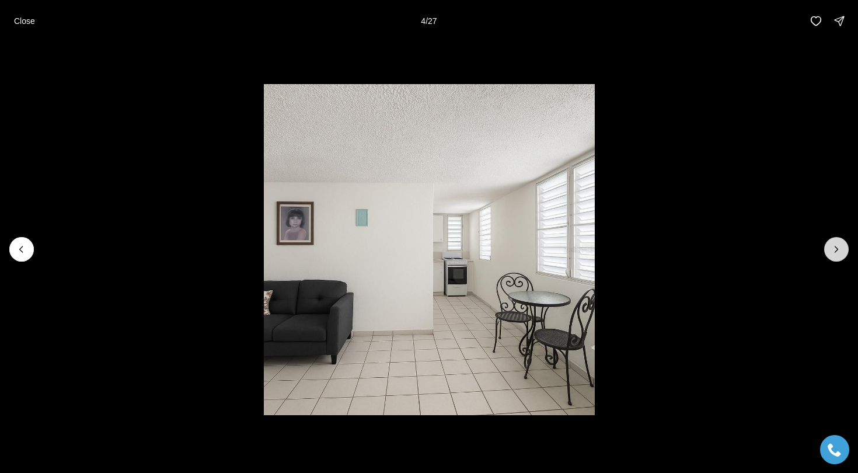
click at [835, 246] on icon "Next slide" at bounding box center [836, 249] width 3 height 6
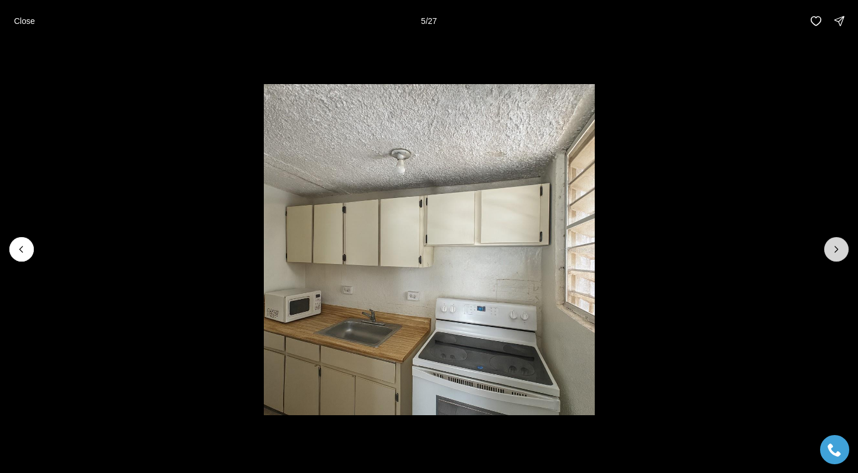
click at [835, 246] on icon "Next slide" at bounding box center [836, 249] width 3 height 6
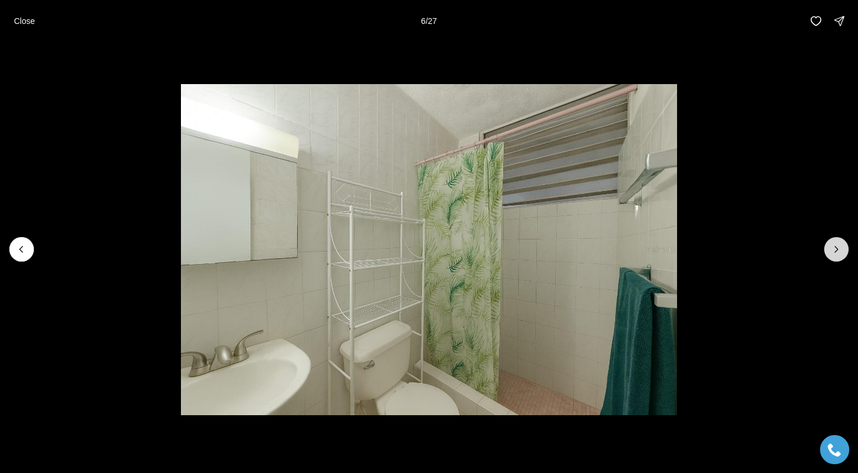
click at [835, 246] on icon "Next slide" at bounding box center [836, 249] width 3 height 6
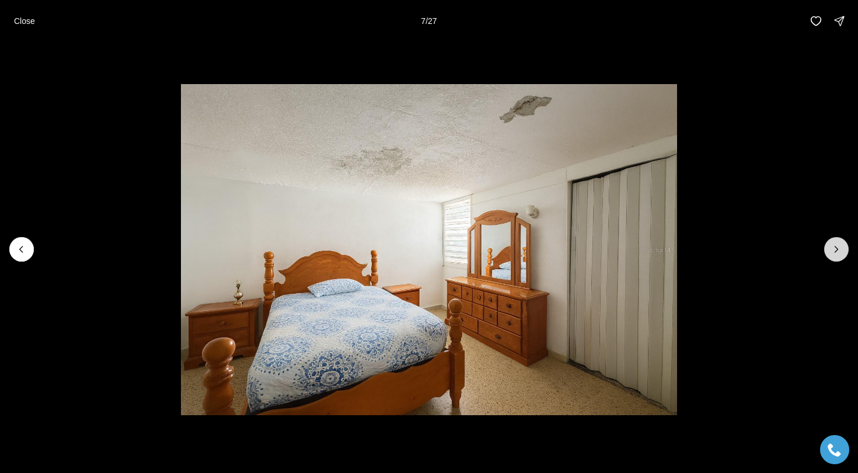
click at [835, 246] on icon "Next slide" at bounding box center [836, 249] width 3 height 6
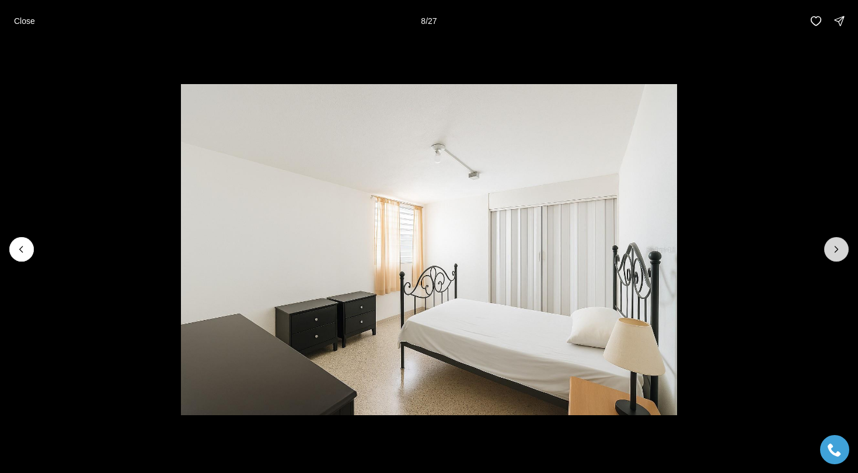
click at [834, 245] on icon "Next slide" at bounding box center [836, 249] width 12 height 12
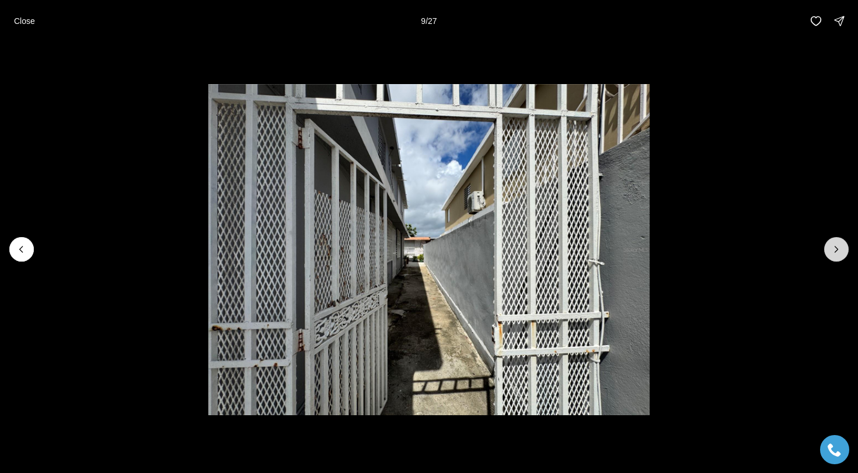
click at [834, 245] on icon "Next slide" at bounding box center [836, 249] width 12 height 12
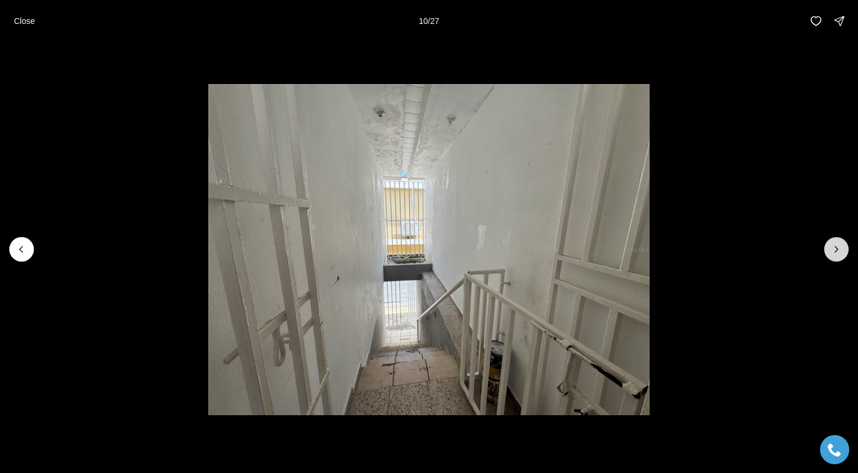
click at [834, 245] on icon "Next slide" at bounding box center [836, 249] width 12 height 12
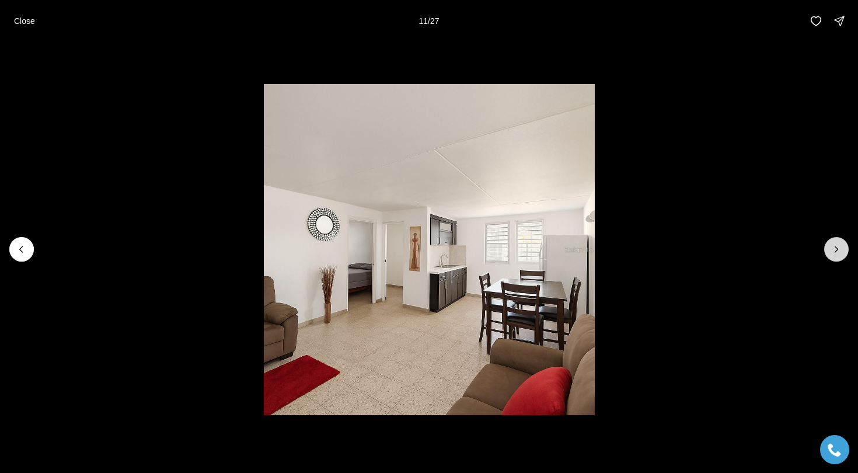
click at [834, 245] on icon "Next slide" at bounding box center [836, 249] width 12 height 12
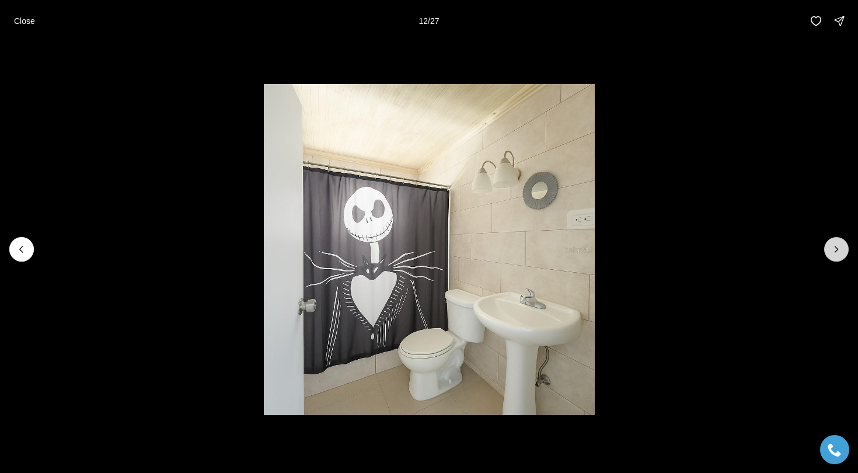
click at [834, 245] on icon "Next slide" at bounding box center [836, 249] width 12 height 12
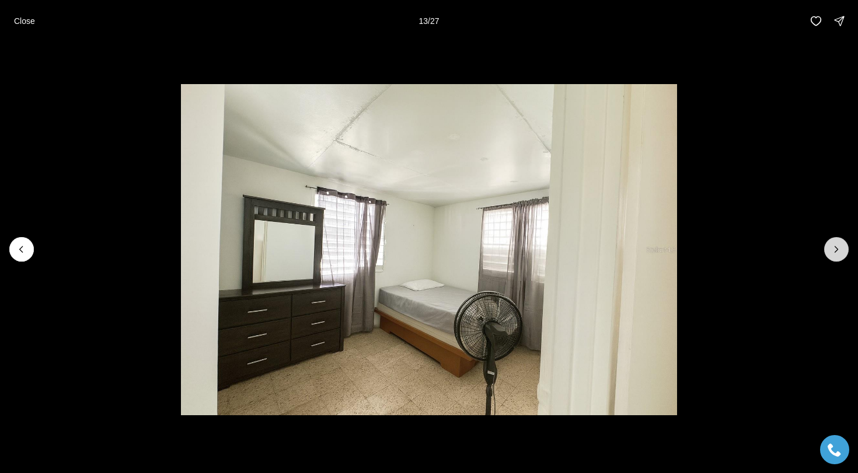
click at [833, 245] on icon "Next slide" at bounding box center [836, 249] width 12 height 12
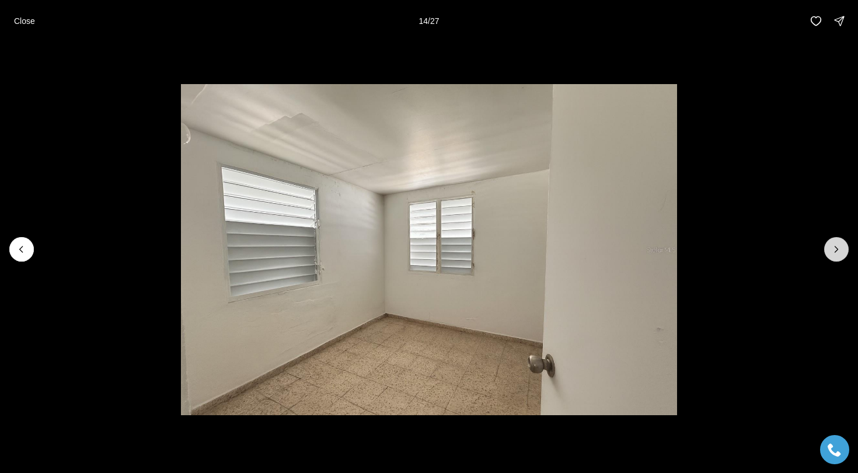
click at [833, 245] on icon "Next slide" at bounding box center [836, 249] width 12 height 12
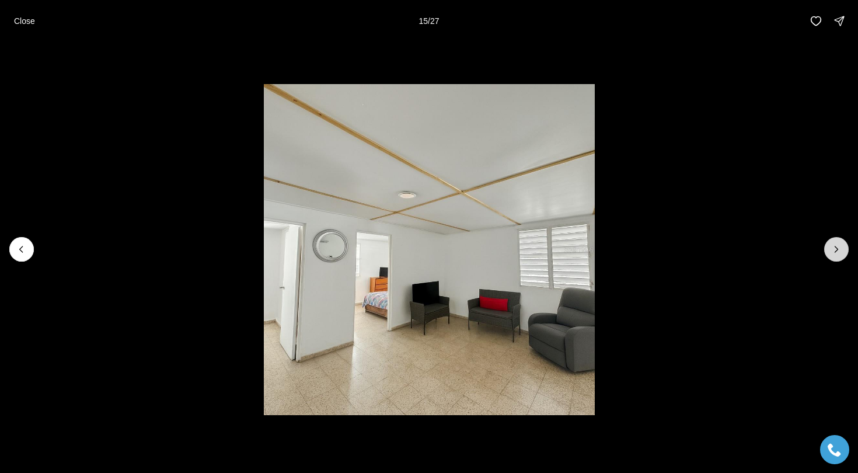
click at [833, 245] on icon "Next slide" at bounding box center [836, 249] width 12 height 12
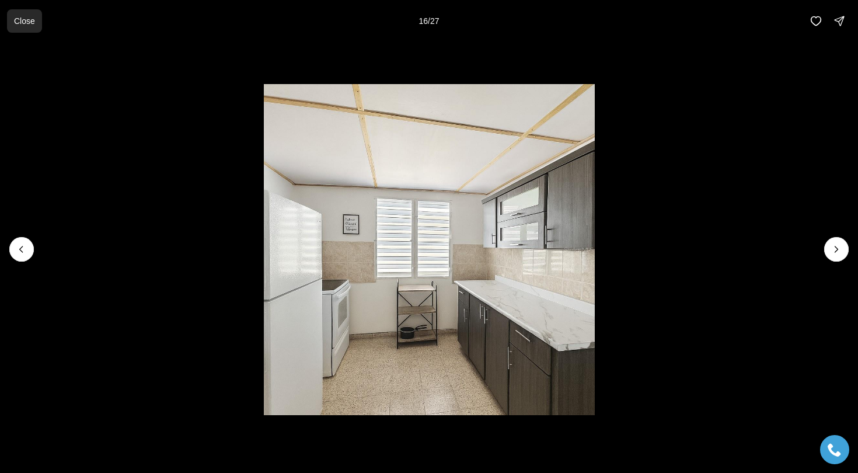
click at [20, 17] on p "Close" at bounding box center [24, 20] width 21 height 9
